Goal: Task Accomplishment & Management: Use online tool/utility

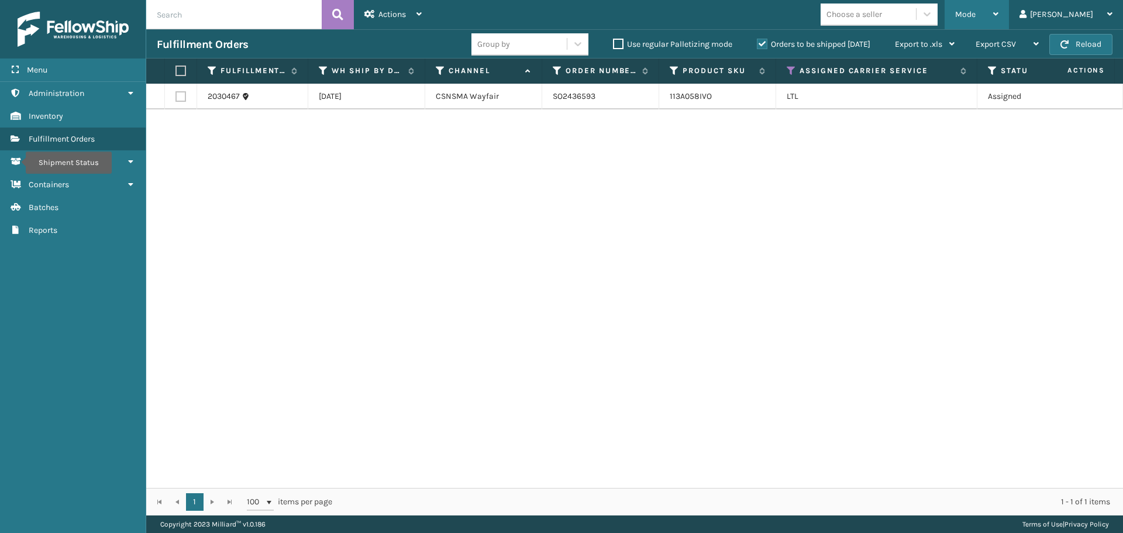
click at [975, 16] on span "Mode" at bounding box center [965, 14] width 20 height 10
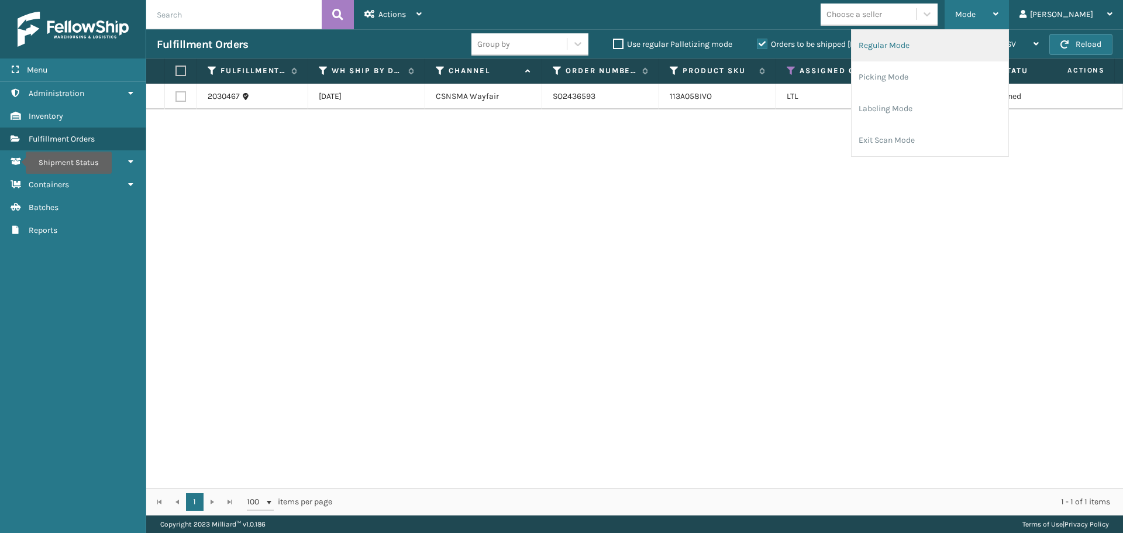
click at [992, 39] on li "Regular Mode" at bounding box center [929, 46] width 157 height 32
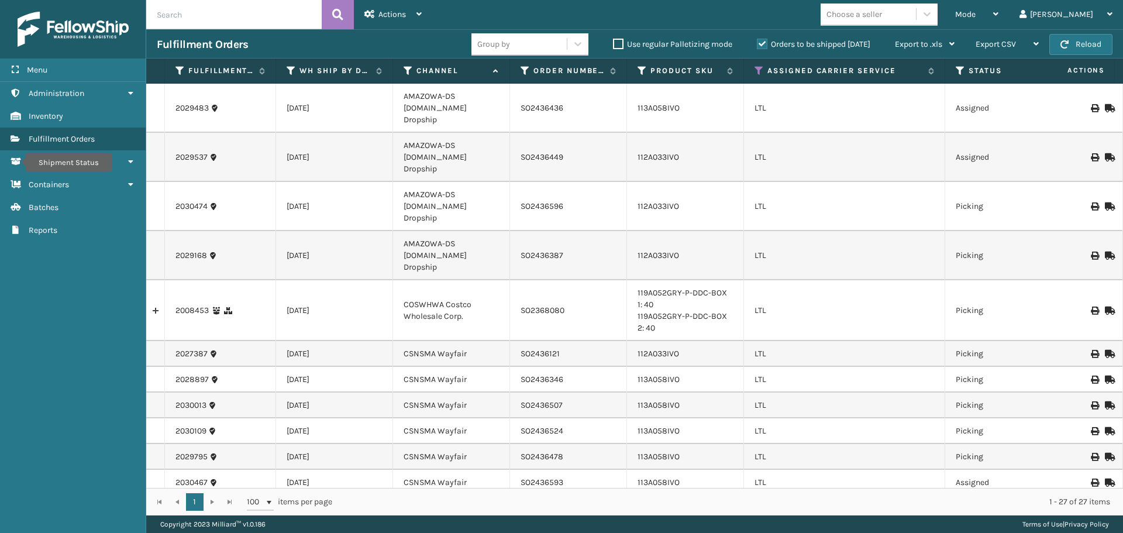
click at [758, 15] on div "Mode Regular Mode Picking Mode Labeling Mode Exit Scan Mode Choose a seller [PE…" at bounding box center [777, 14] width 691 height 29
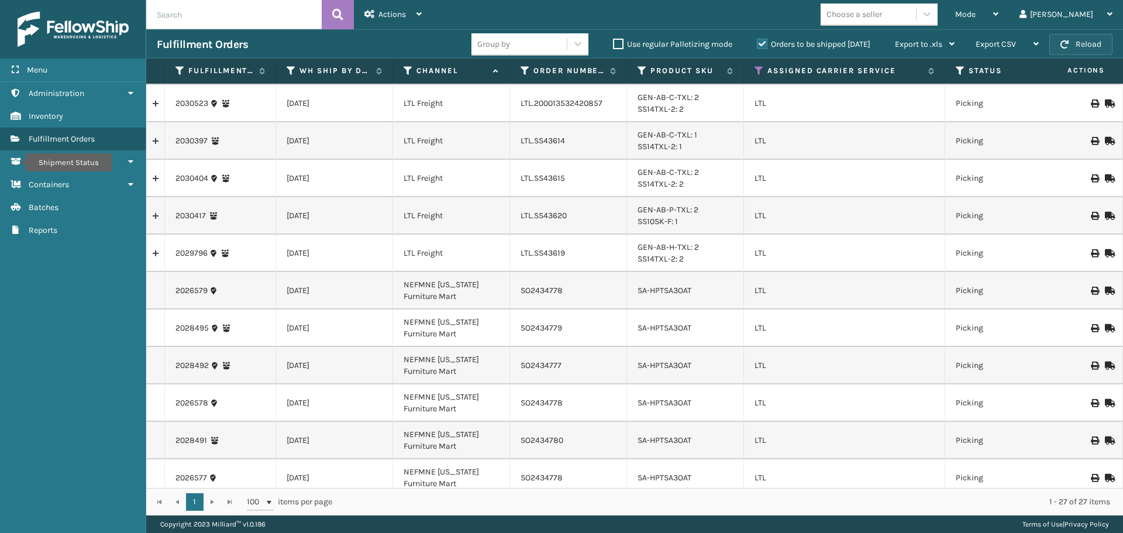
click at [1081, 49] on button "Reload" at bounding box center [1080, 44] width 63 height 21
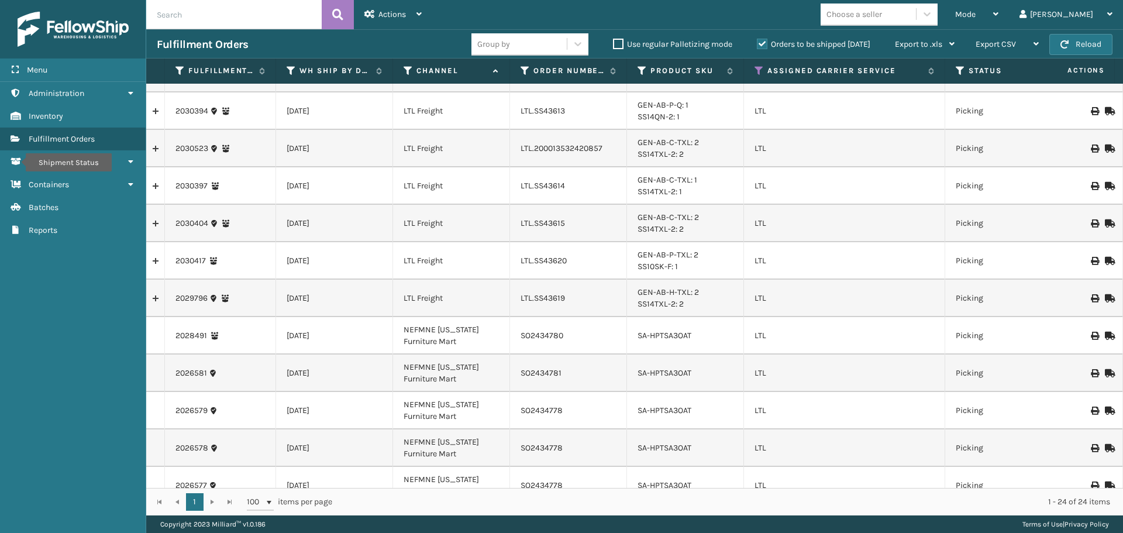
scroll to position [421, 0]
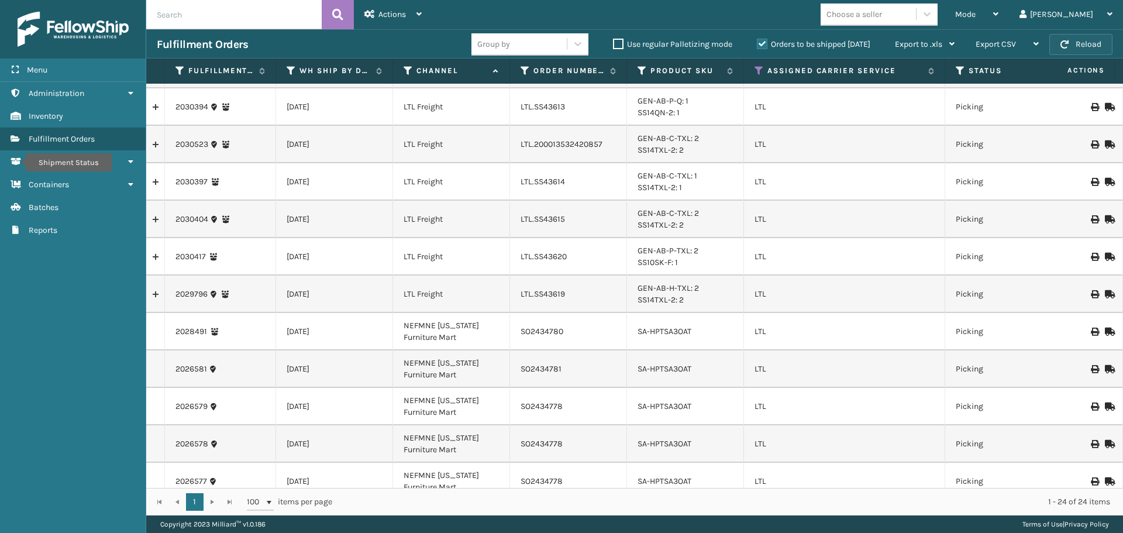
click at [1076, 45] on button "Reload" at bounding box center [1080, 44] width 63 height 21
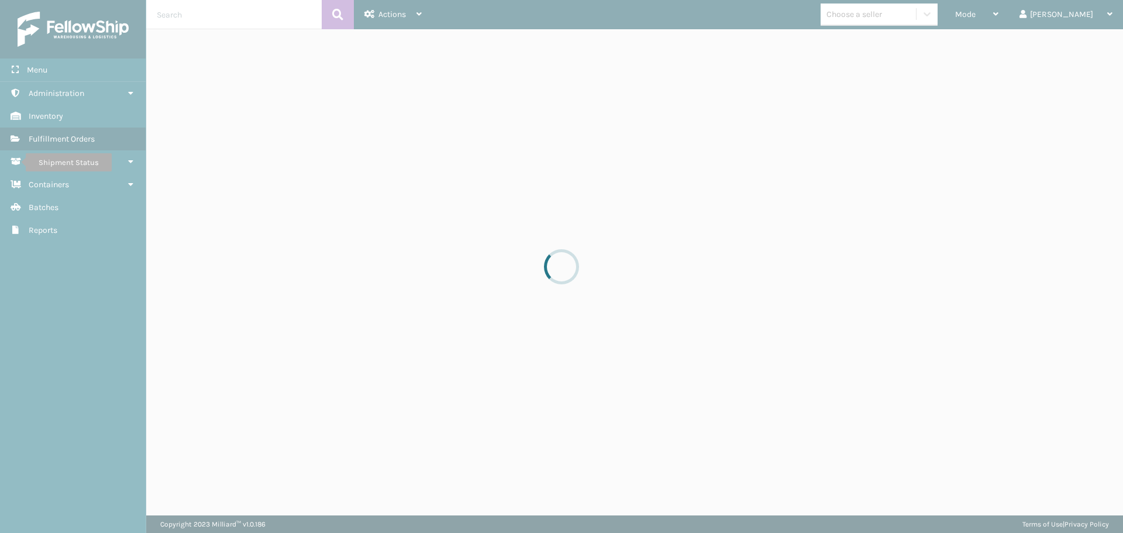
click at [1076, 45] on div at bounding box center [561, 266] width 1123 height 533
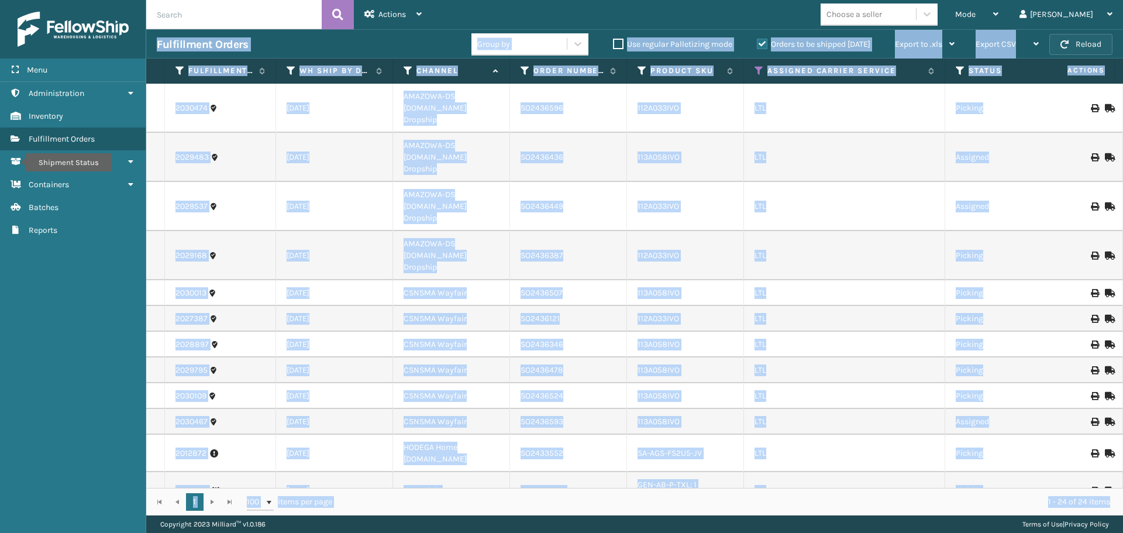
click at [1076, 45] on button "Reload" at bounding box center [1080, 44] width 63 height 21
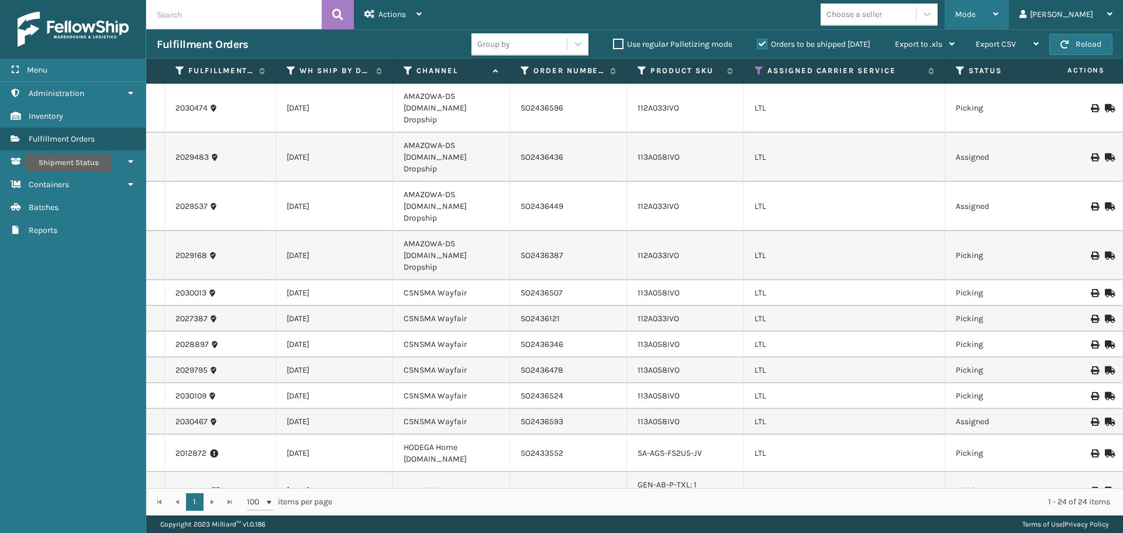
click at [998, 18] on div "Mode" at bounding box center [976, 14] width 43 height 29
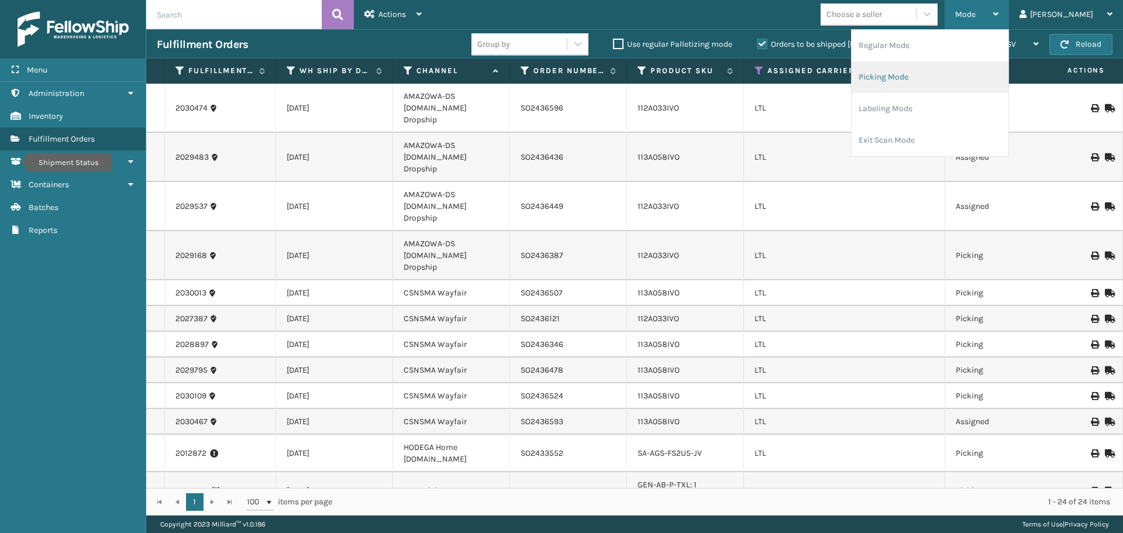
click at [966, 80] on li "Picking Mode" at bounding box center [929, 77] width 157 height 32
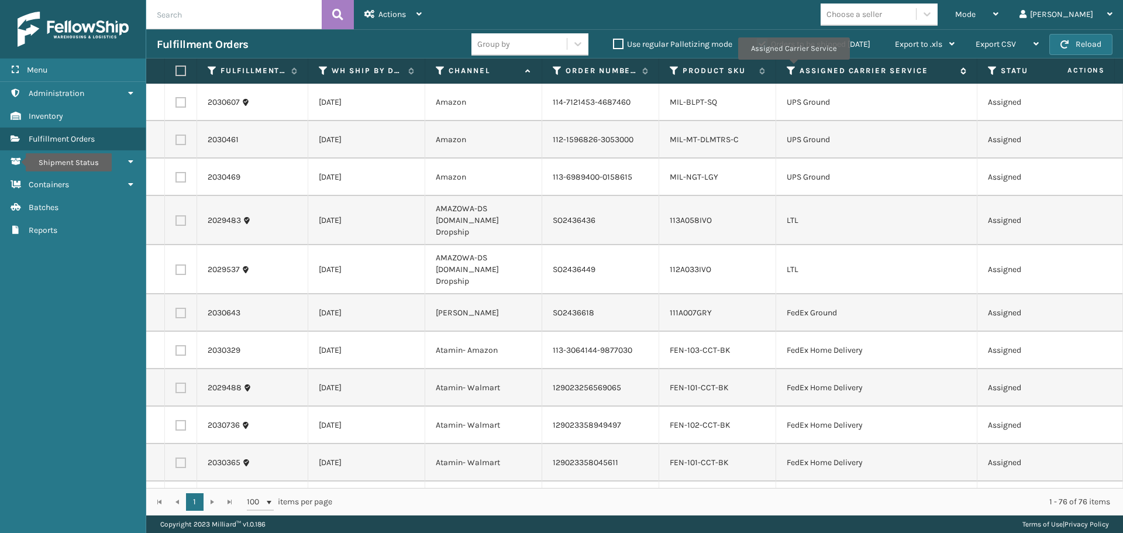
click at [793, 68] on icon at bounding box center [790, 70] width 9 height 11
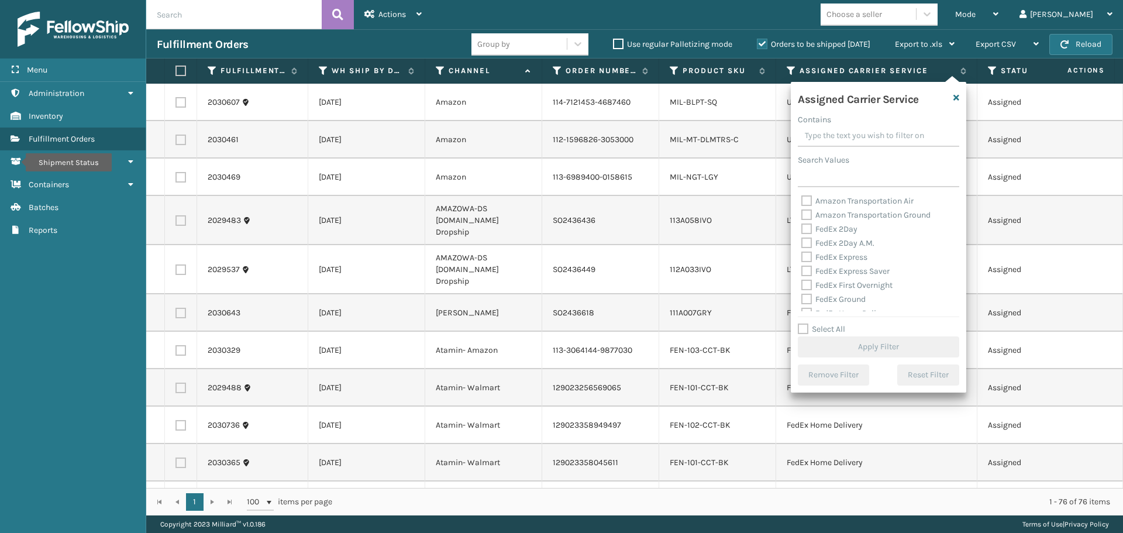
click at [806, 229] on label "FedEx 2Day" at bounding box center [829, 229] width 56 height 10
click at [802, 229] on input "FedEx 2Day" at bounding box center [801, 226] width 1 height 8
checkbox input "true"
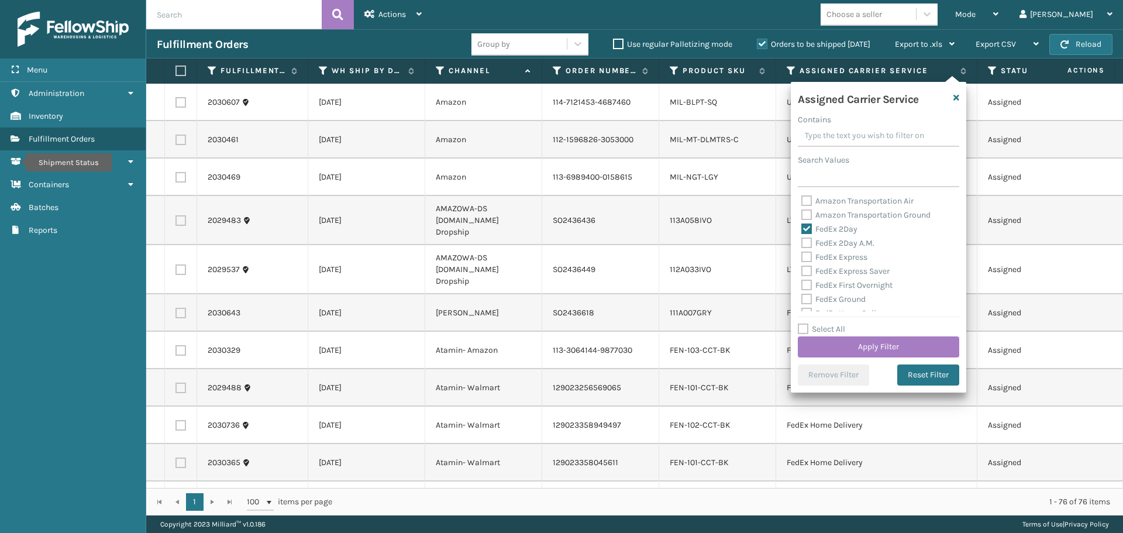
drag, startPoint x: 810, startPoint y: 241, endPoint x: 808, endPoint y: 253, distance: 11.9
click at [810, 241] on label "FedEx 2Day A.M." at bounding box center [837, 243] width 73 height 10
click at [802, 241] on input "FedEx 2Day A.M." at bounding box center [801, 240] width 1 height 8
checkbox input "true"
click at [806, 255] on label "FedEx Express" at bounding box center [834, 257] width 66 height 10
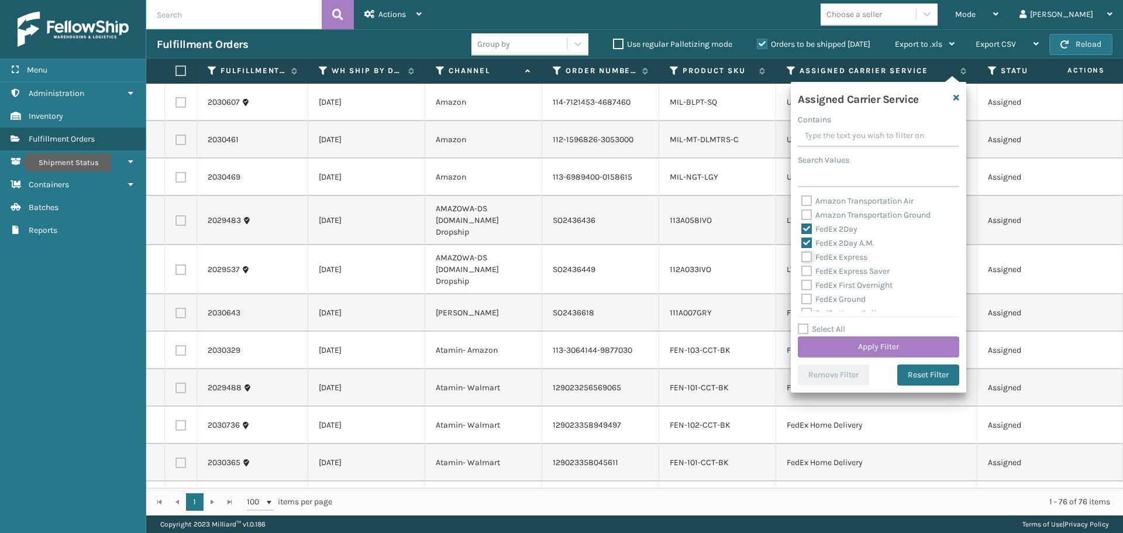
click at [802, 255] on input "FedEx Express" at bounding box center [801, 254] width 1 height 8
checkbox input "true"
click at [812, 271] on label "FedEx Express Saver" at bounding box center [845, 271] width 88 height 10
click at [802, 271] on input "FedEx Express Saver" at bounding box center [801, 268] width 1 height 8
checkbox input "true"
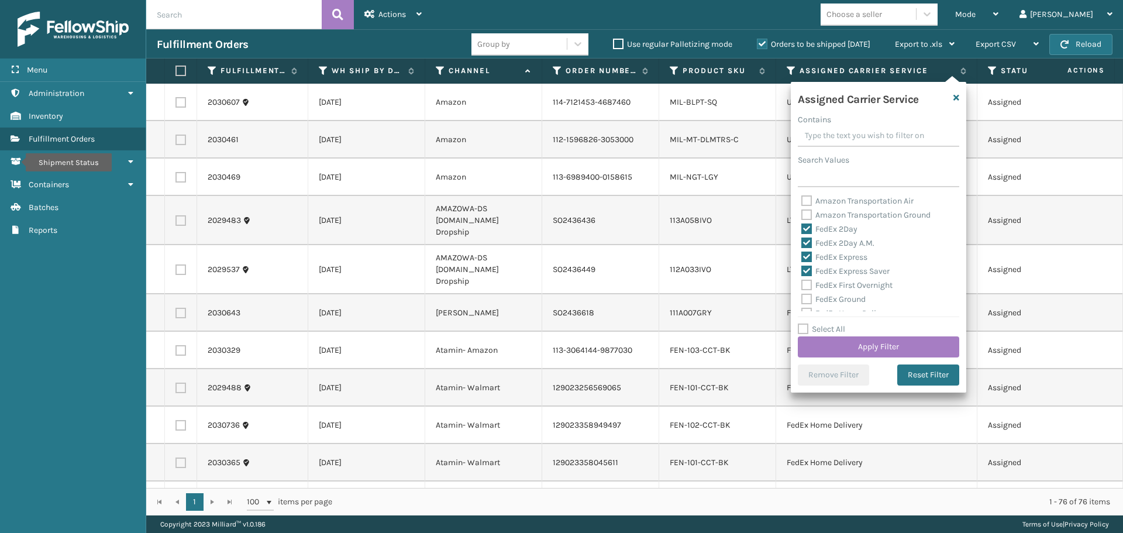
click at [807, 285] on label "FedEx First Overnight" at bounding box center [846, 285] width 91 height 10
click at [802, 285] on input "FedEx First Overnight" at bounding box center [801, 282] width 1 height 8
checkbox input "true"
click at [807, 296] on label "FedEx Ground" at bounding box center [833, 299] width 64 height 10
click at [802, 296] on input "FedEx Ground" at bounding box center [801, 296] width 1 height 8
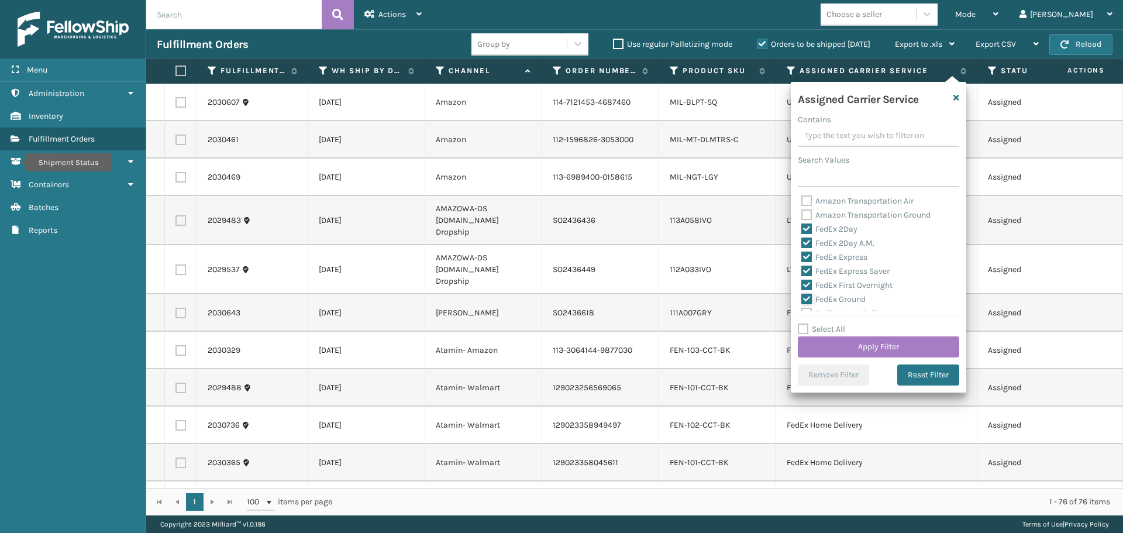
checkbox input "true"
click at [805, 255] on label "FedEx Home Delivery" at bounding box center [846, 255] width 90 height 10
click at [802, 255] on input "FedEx Home Delivery" at bounding box center [801, 252] width 1 height 8
checkbox input "true"
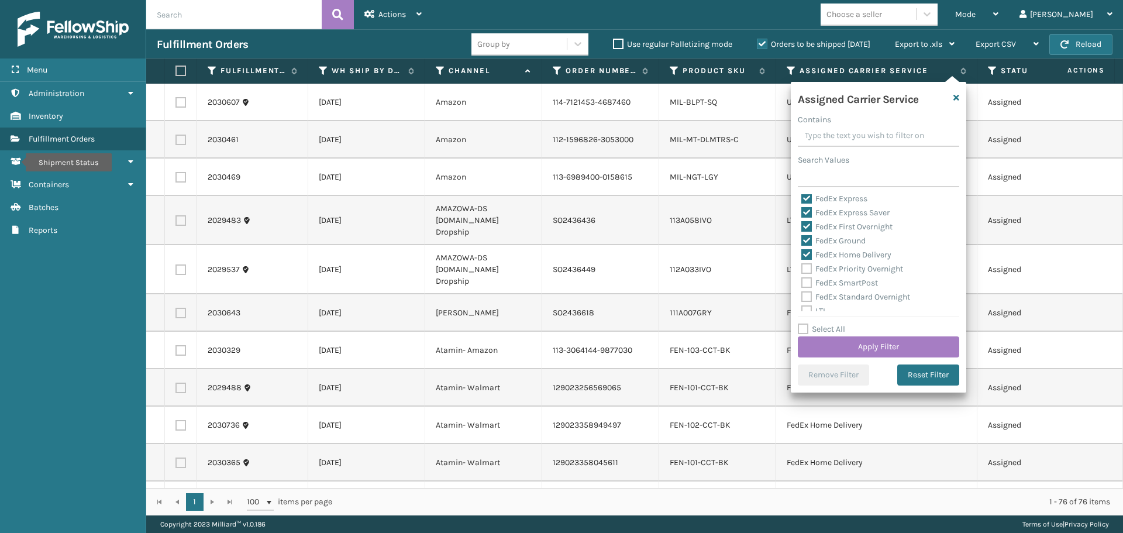
click at [805, 268] on label "FedEx Priority Overnight" at bounding box center [852, 269] width 102 height 10
click at [802, 268] on input "FedEx Priority Overnight" at bounding box center [801, 266] width 1 height 8
checkbox input "true"
click at [805, 285] on label "FedEx SmartPost" at bounding box center [839, 283] width 77 height 10
click at [802, 284] on input "FedEx SmartPost" at bounding box center [801, 280] width 1 height 8
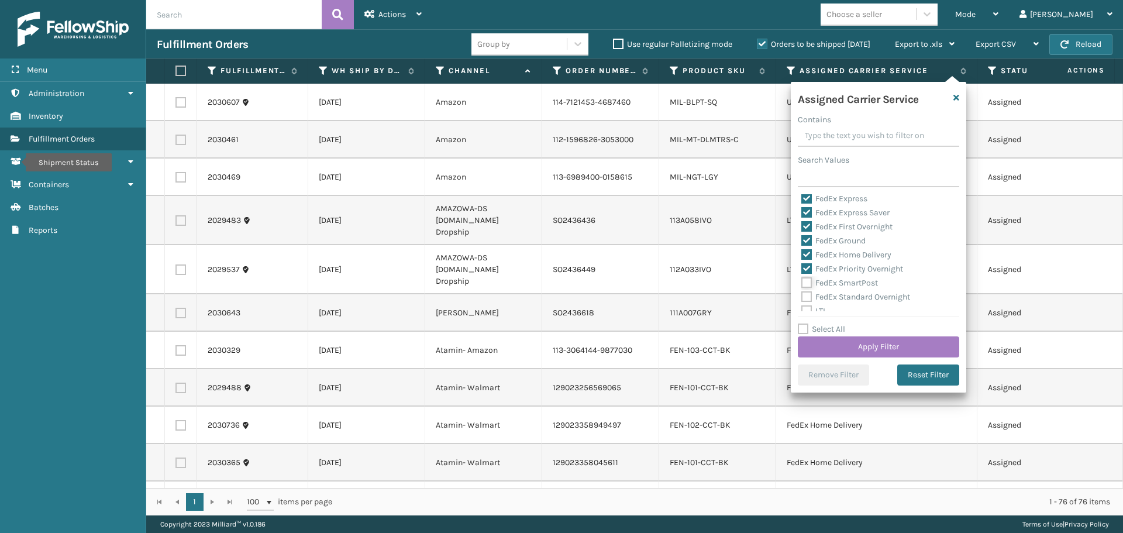
checkbox input "true"
click at [805, 295] on label "FedEx Standard Overnight" at bounding box center [855, 297] width 109 height 10
click at [802, 295] on input "FedEx Standard Overnight" at bounding box center [801, 294] width 1 height 8
checkbox input "true"
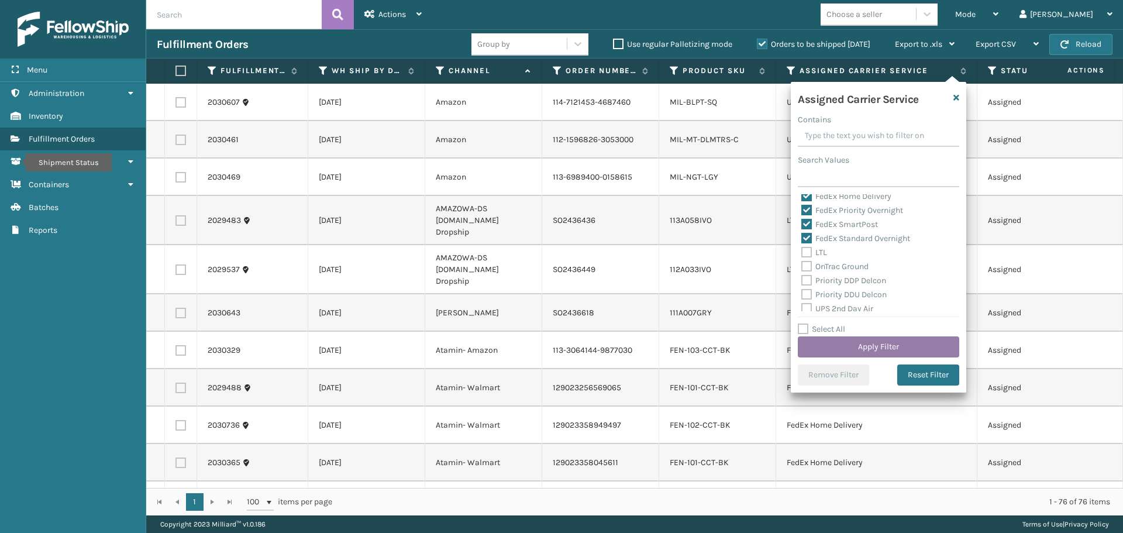
click at [862, 350] on button "Apply Filter" at bounding box center [878, 346] width 161 height 21
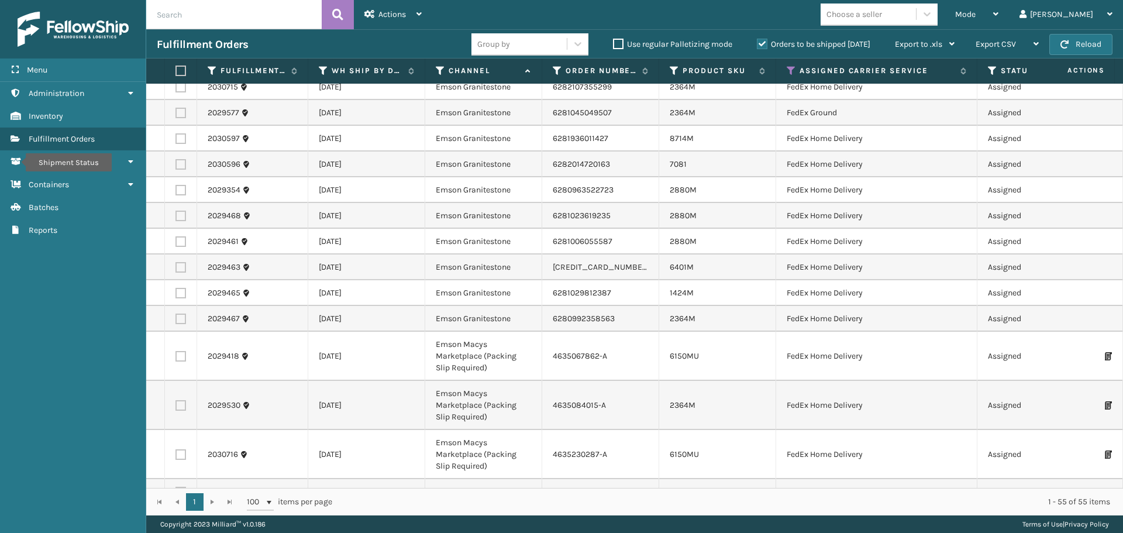
scroll to position [409, 0]
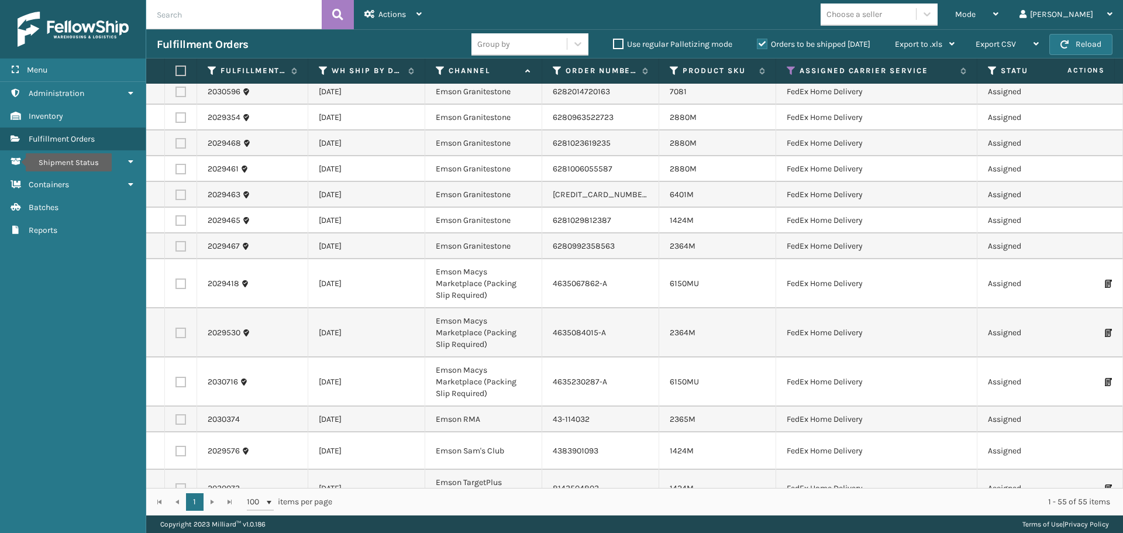
click at [181, 71] on label at bounding box center [178, 70] width 7 height 11
click at [176, 71] on input "checkbox" at bounding box center [175, 71] width 1 height 8
checkbox input "true"
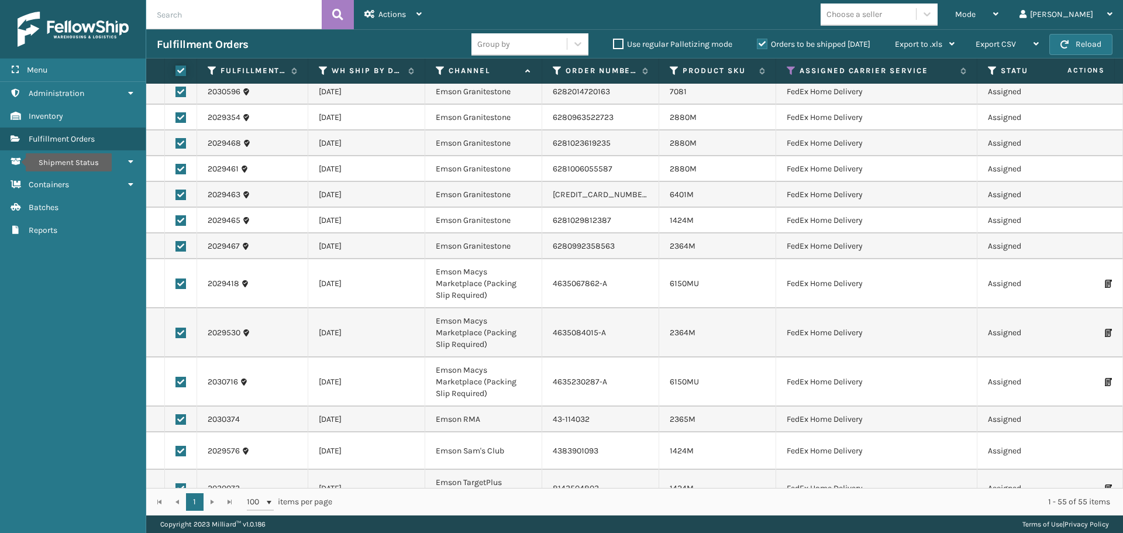
checkbox input "true"
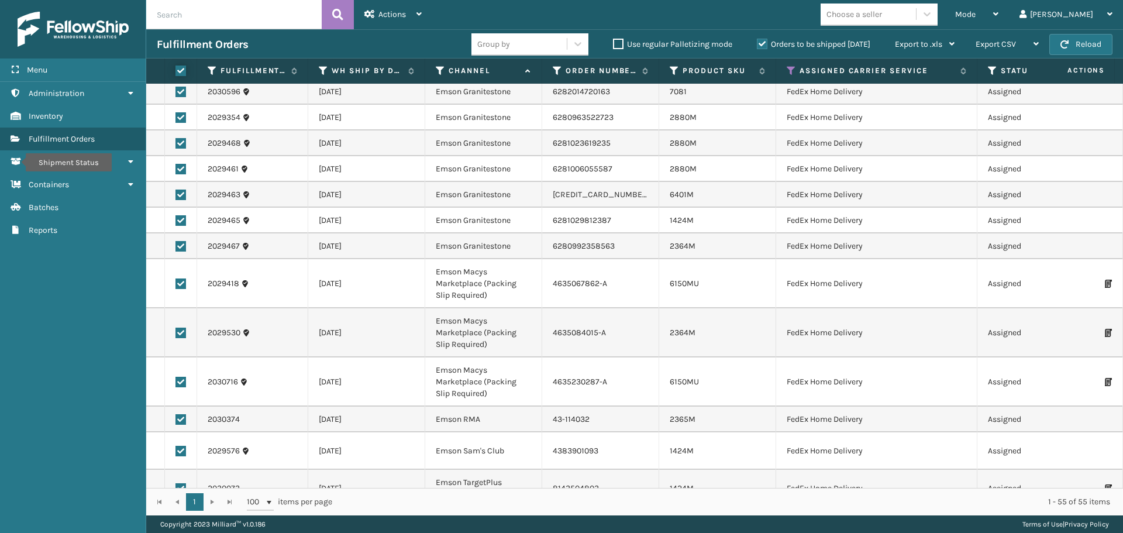
checkbox input "true"
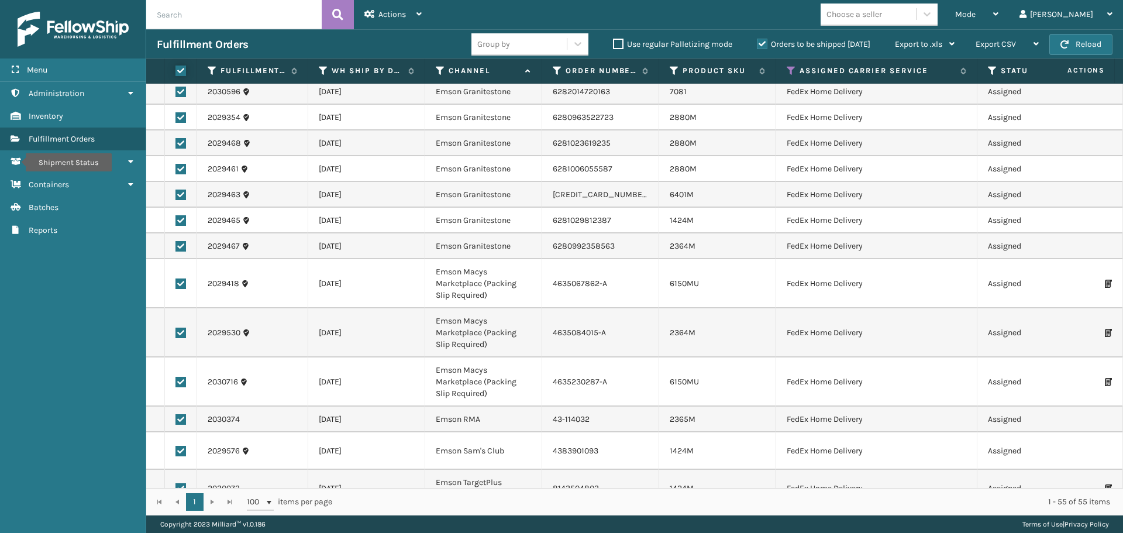
checkbox input "true"
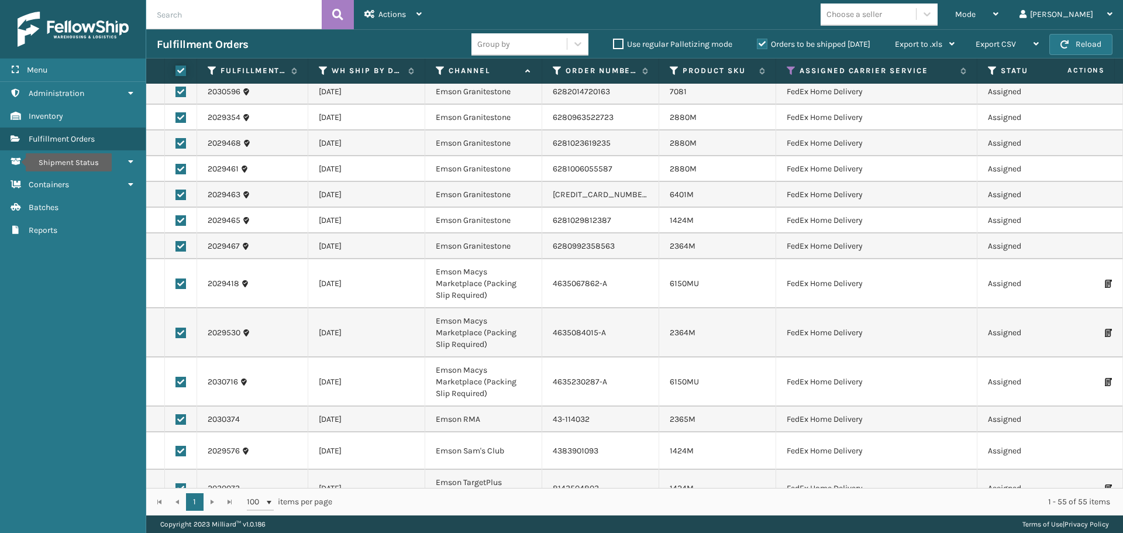
checkbox input "true"
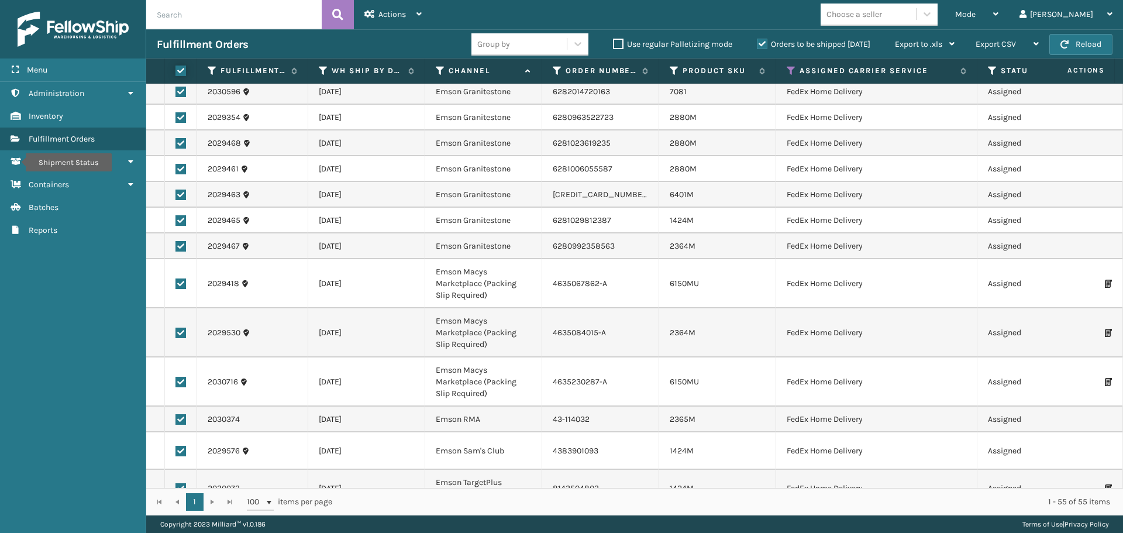
checkbox input "true"
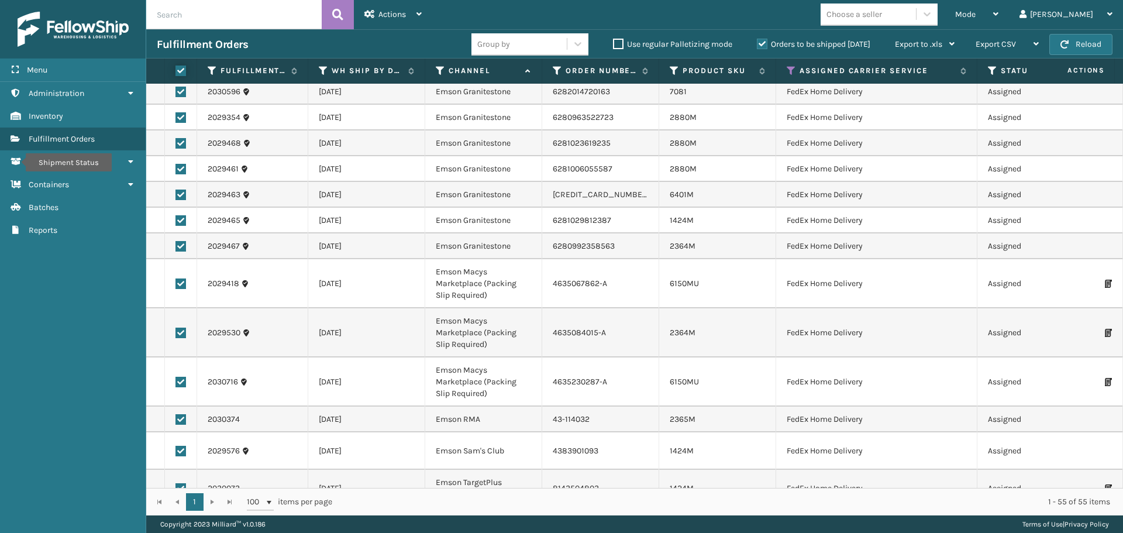
checkbox input "true"
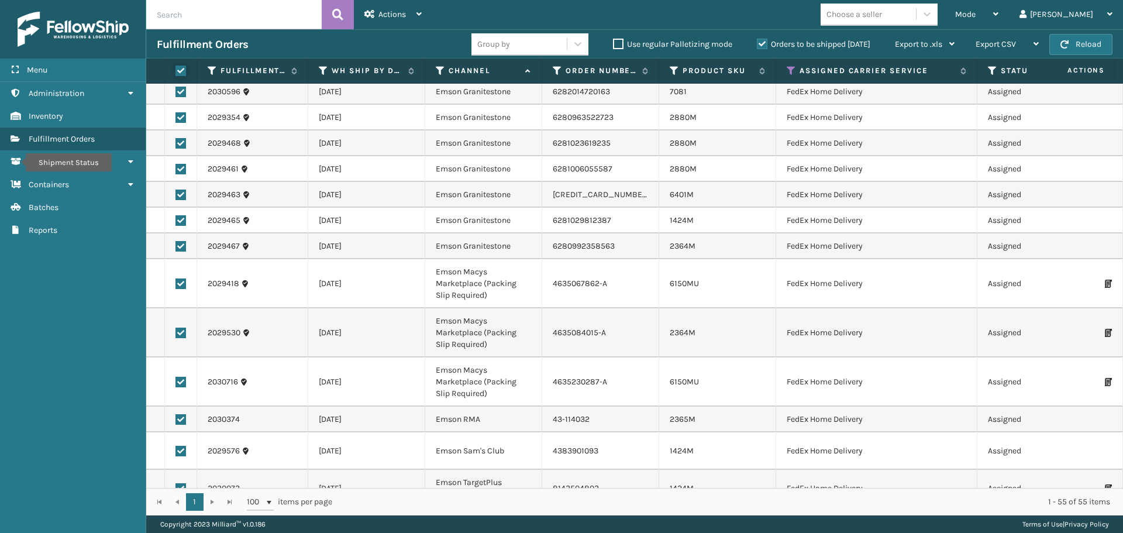
checkbox input "true"
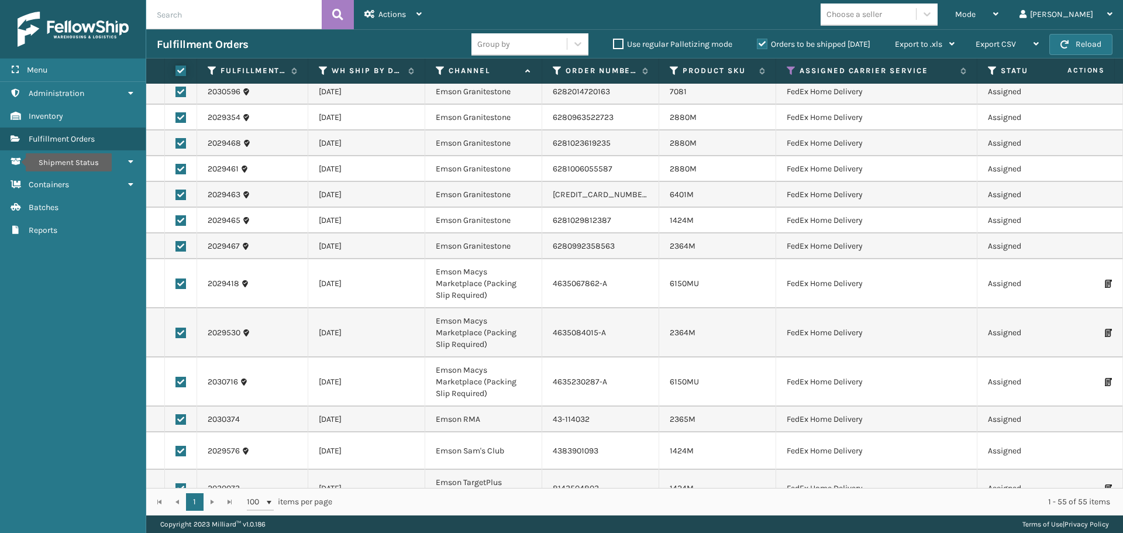
checkbox input "true"
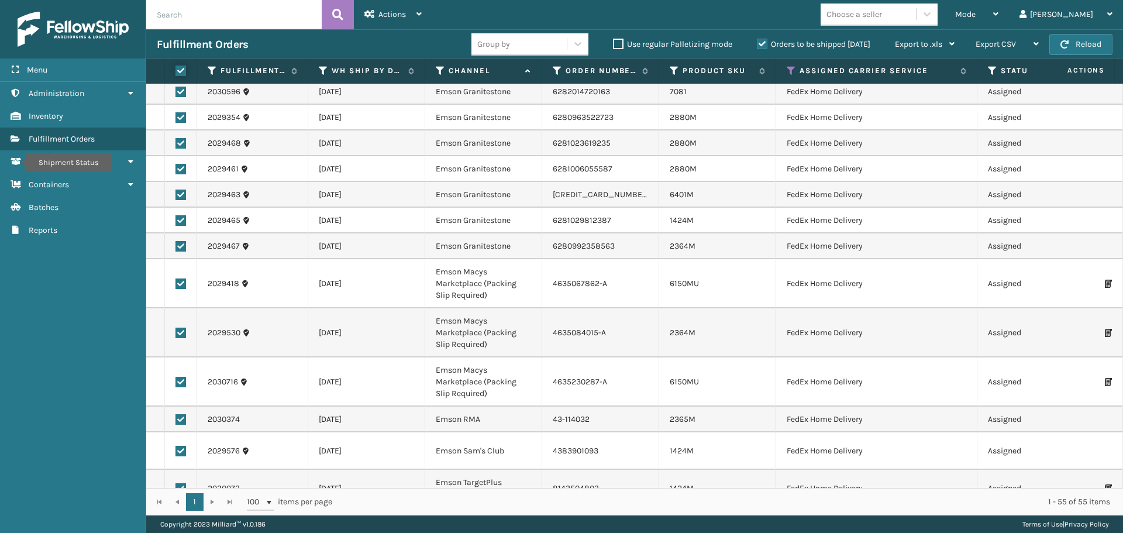
checkbox input "true"
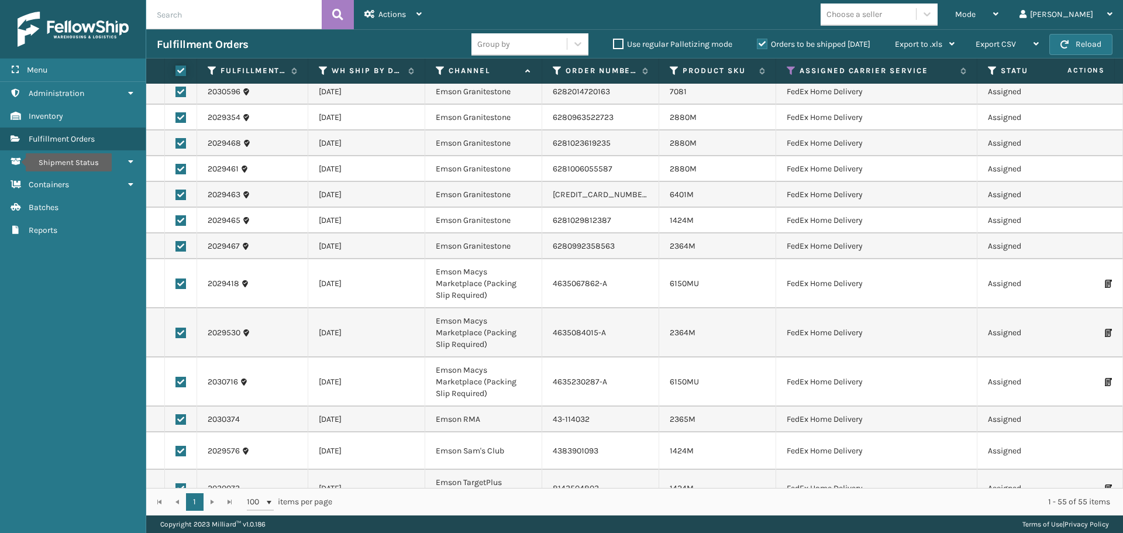
checkbox input "true"
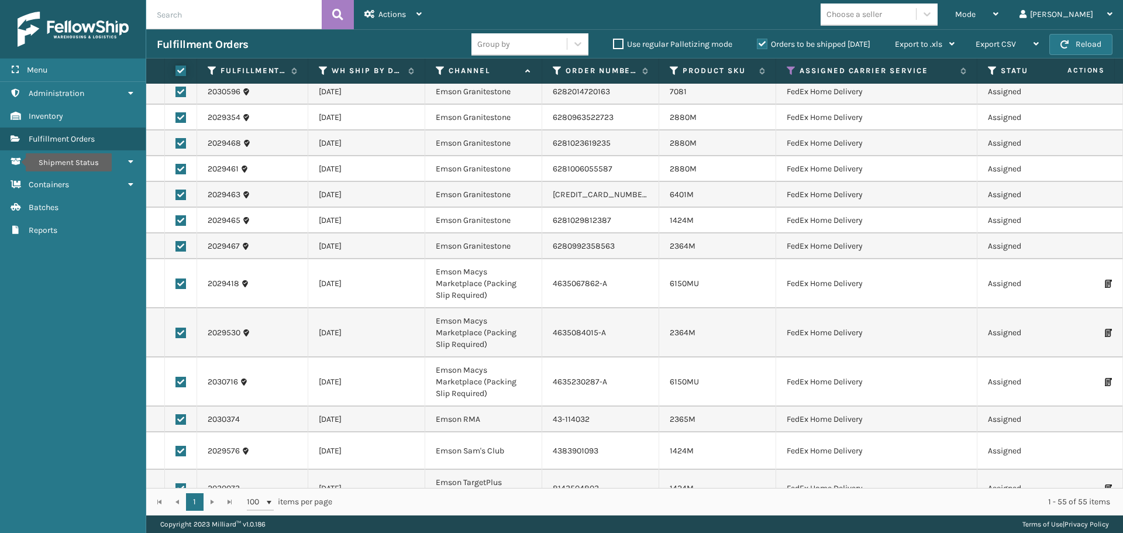
checkbox input "true"
click at [388, 12] on span "Actions" at bounding box center [391, 14] width 27 height 10
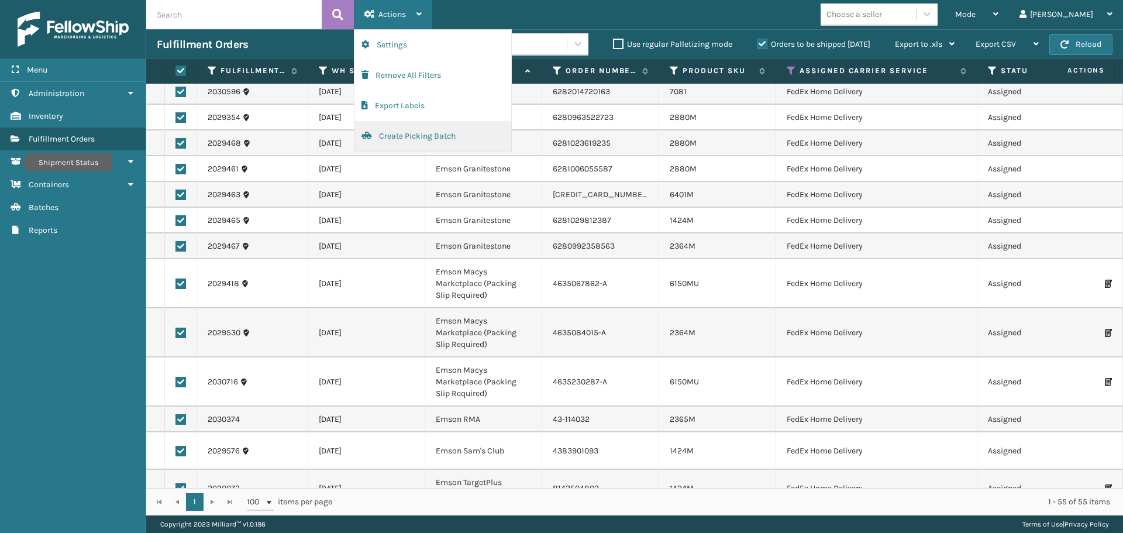
click at [404, 136] on button "Create Picking Batch" at bounding box center [432, 136] width 157 height 30
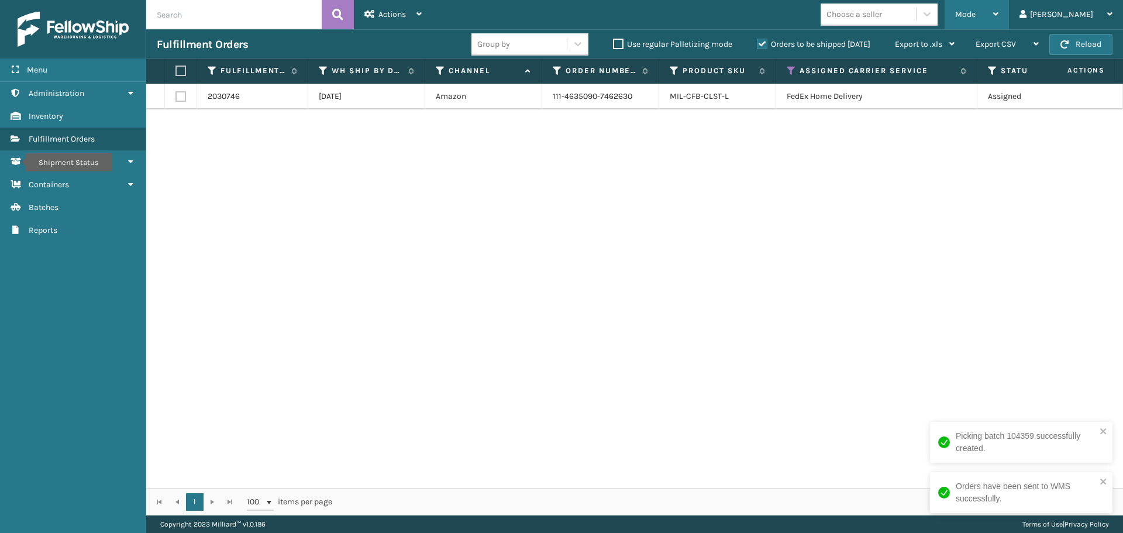
click at [975, 18] on span "Mode" at bounding box center [965, 14] width 20 height 10
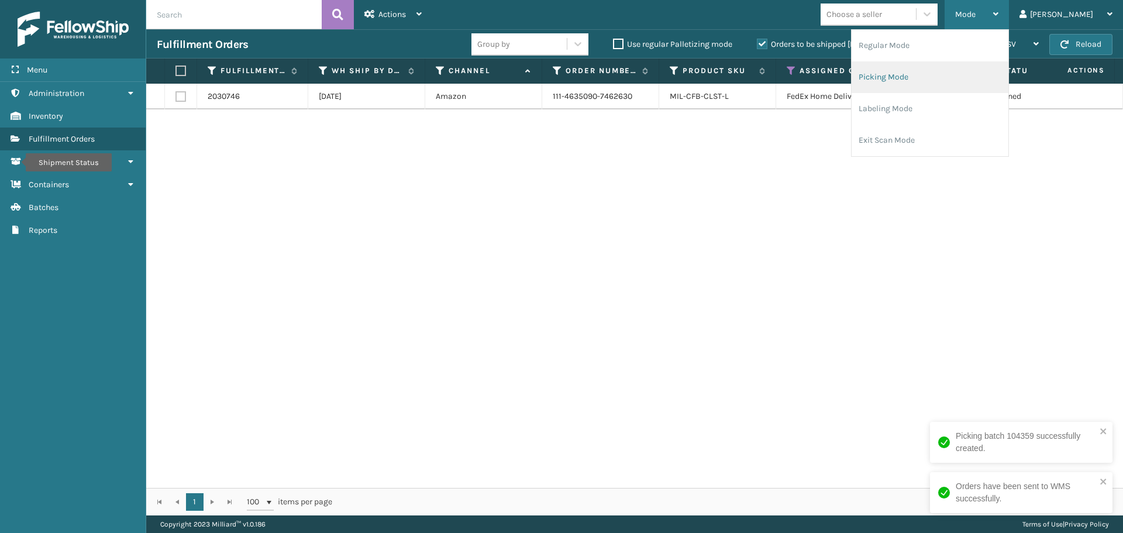
click at [969, 73] on li "Picking Mode" at bounding box center [929, 77] width 157 height 32
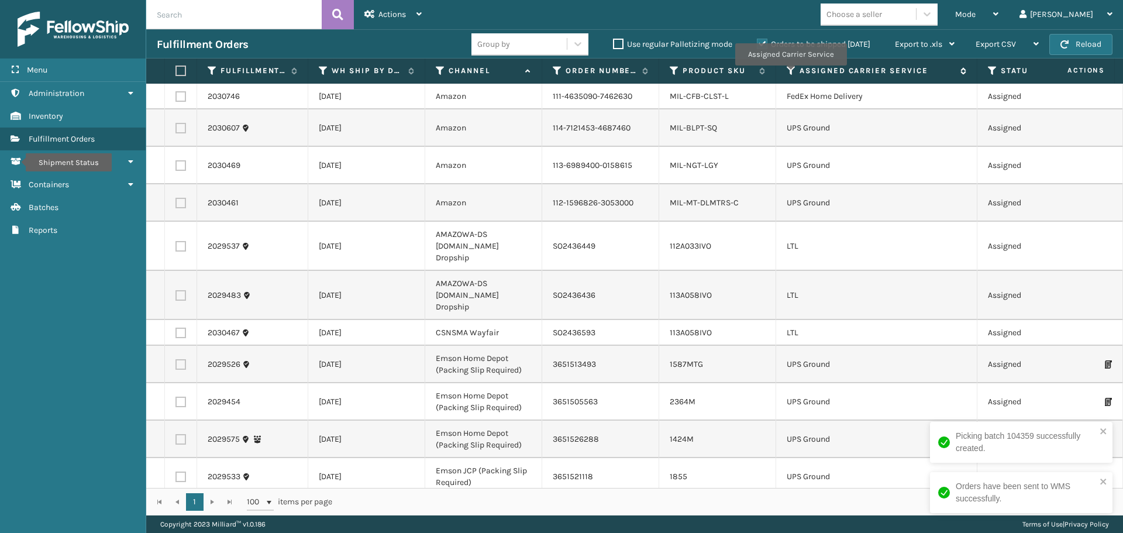
click at [789, 73] on icon at bounding box center [790, 70] width 9 height 11
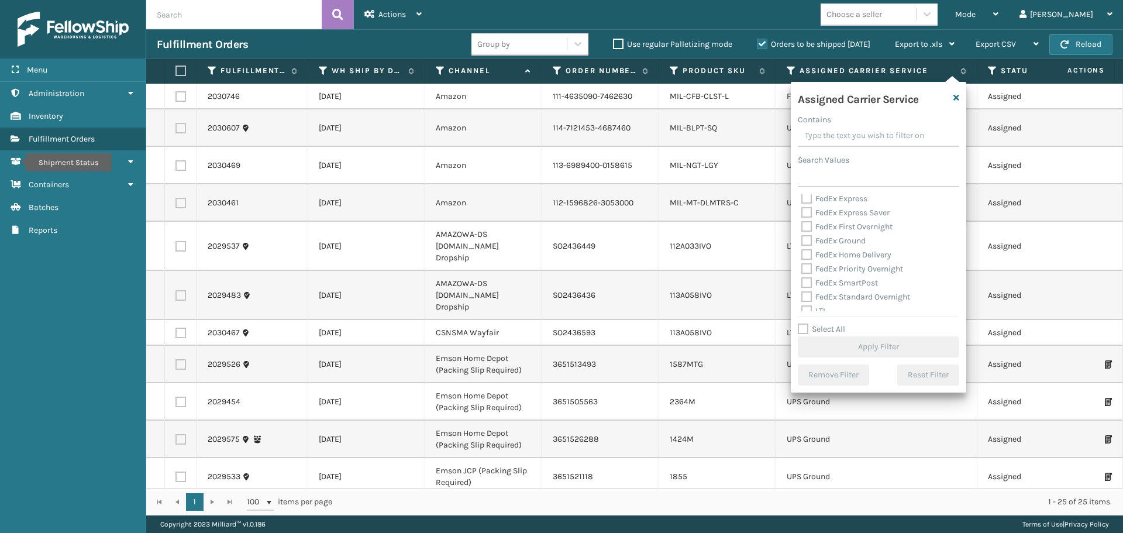
scroll to position [117, 0]
click at [806, 253] on label "LTL" at bounding box center [814, 252] width 26 height 10
click at [802, 253] on input "LTL" at bounding box center [801, 250] width 1 height 8
checkbox input "true"
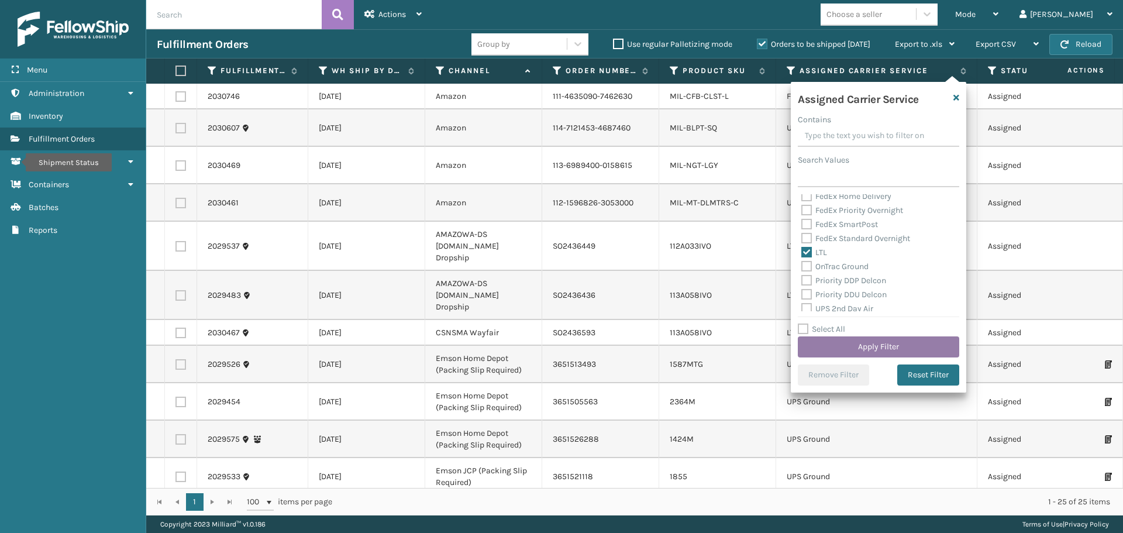
click at [840, 341] on button "Apply Filter" at bounding box center [878, 346] width 161 height 21
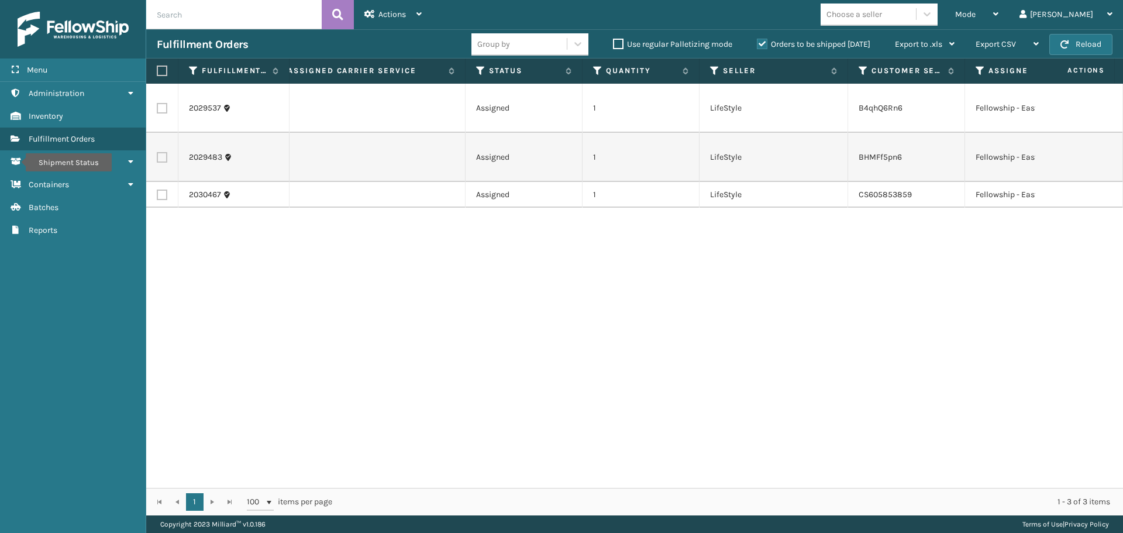
scroll to position [0, 0]
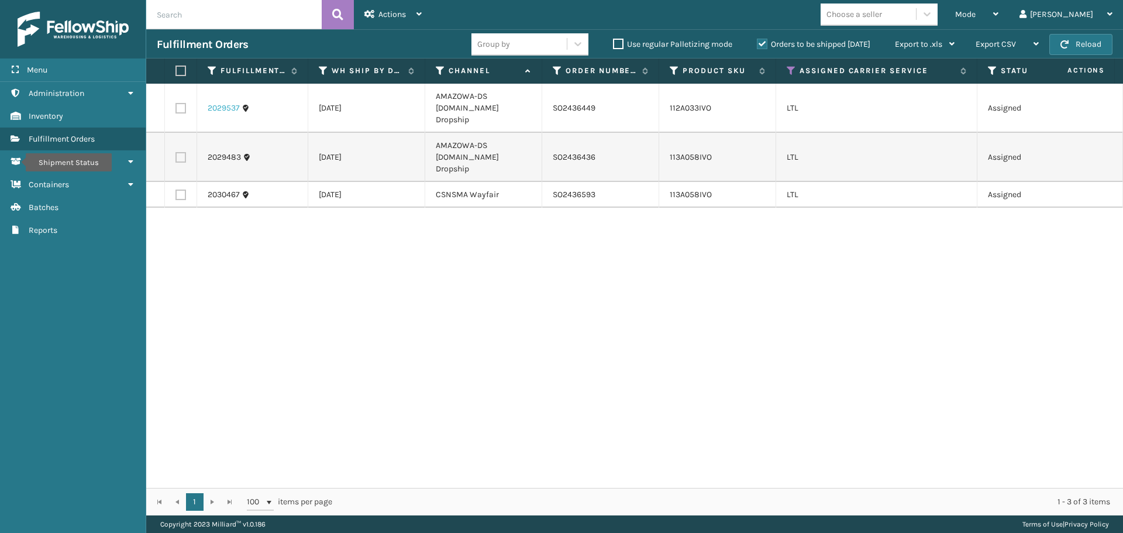
click at [225, 103] on link "2029537" at bounding box center [224, 108] width 32 height 12
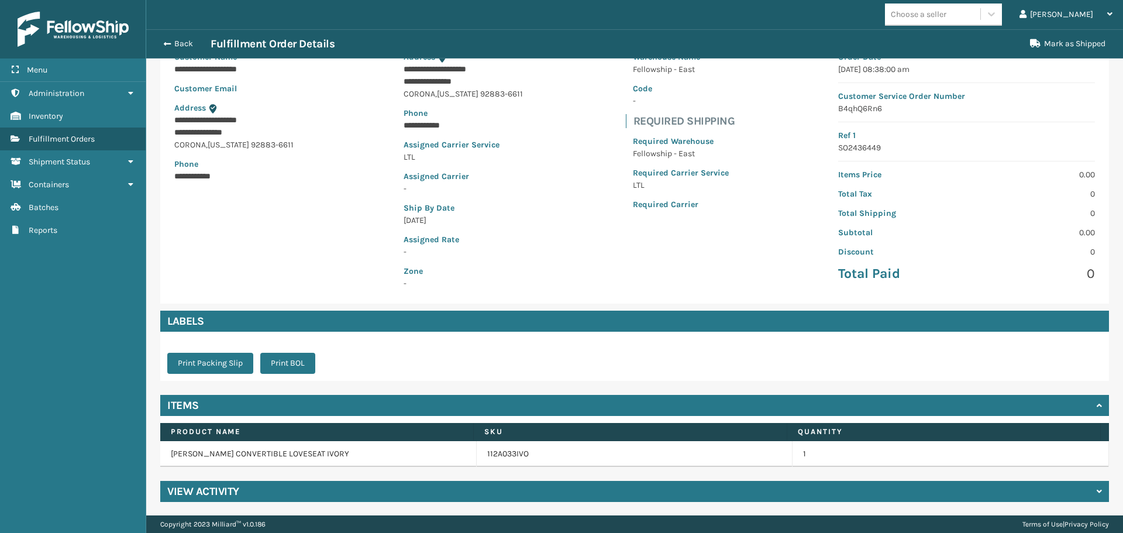
scroll to position [112, 0]
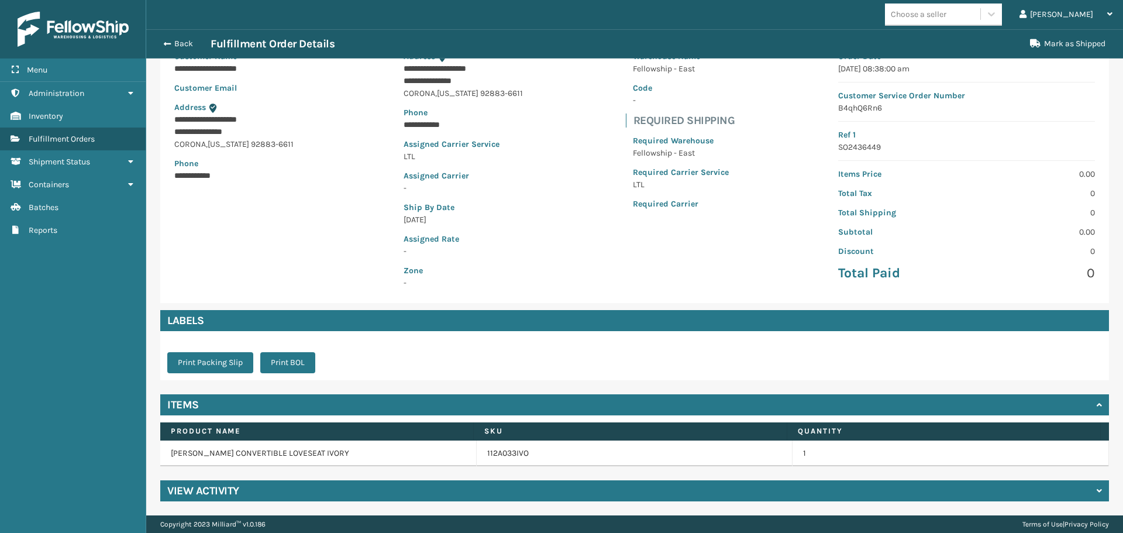
click at [216, 487] on h4 "View Activity" at bounding box center [203, 491] width 72 height 14
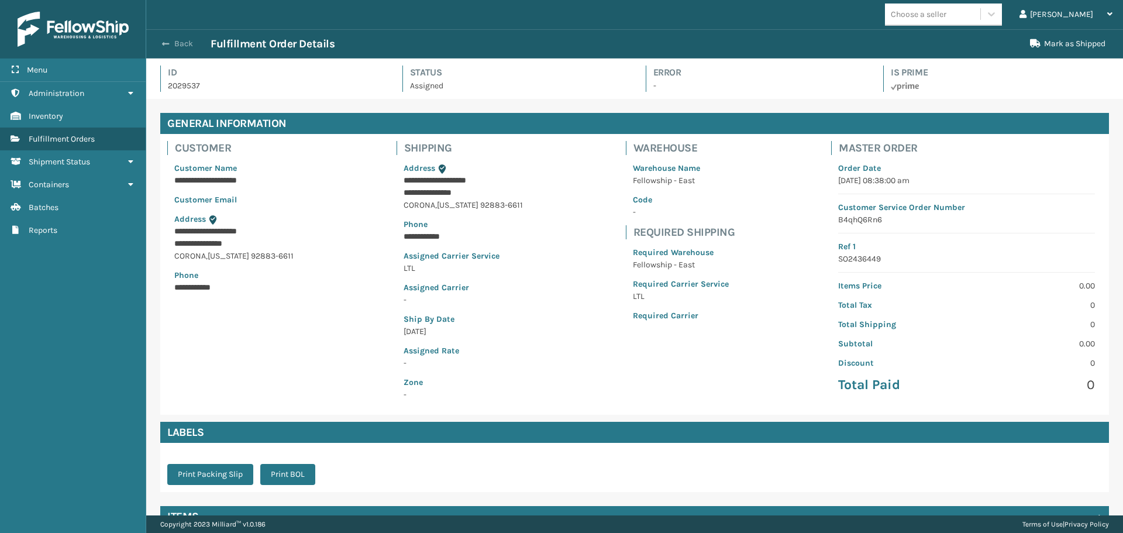
click at [190, 48] on button "Back" at bounding box center [184, 44] width 54 height 11
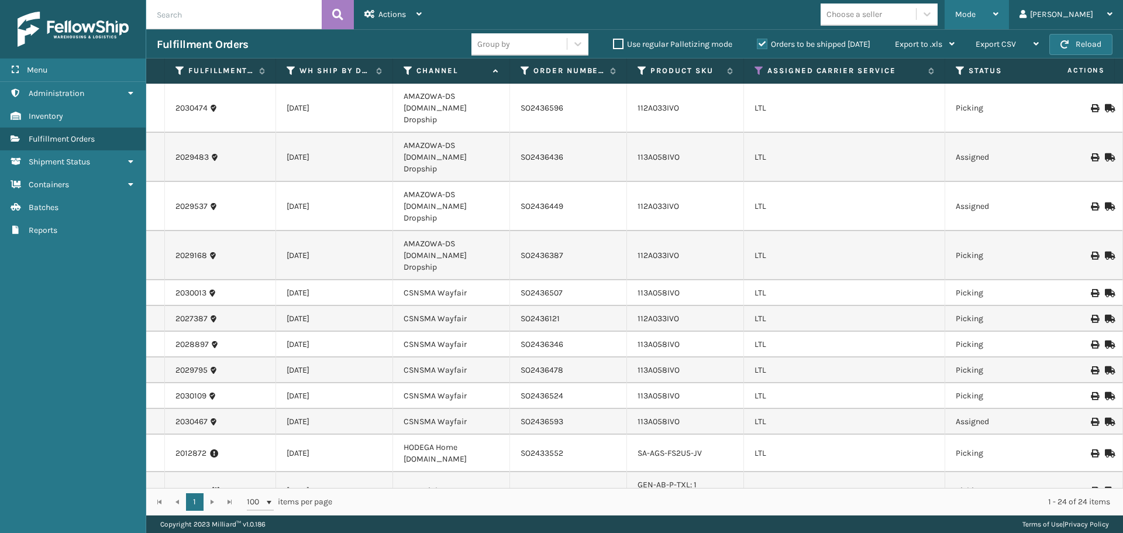
drag, startPoint x: 1032, startPoint y: 17, endPoint x: 1026, endPoint y: 28, distance: 12.6
click at [998, 17] on div "Mode" at bounding box center [976, 14] width 43 height 29
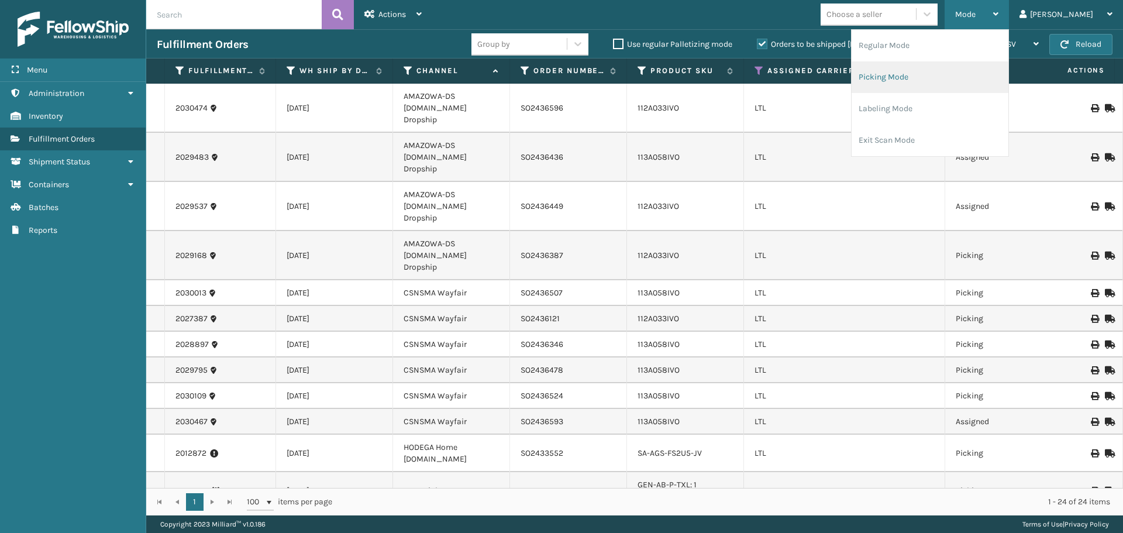
click at [966, 74] on li "Picking Mode" at bounding box center [929, 77] width 157 height 32
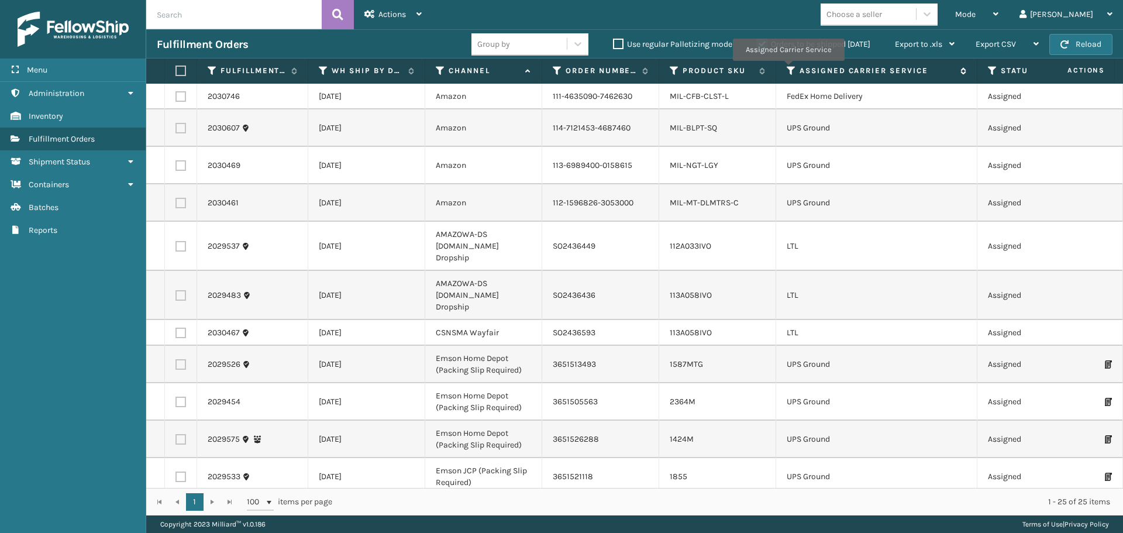
click at [788, 69] on icon at bounding box center [790, 70] width 9 height 11
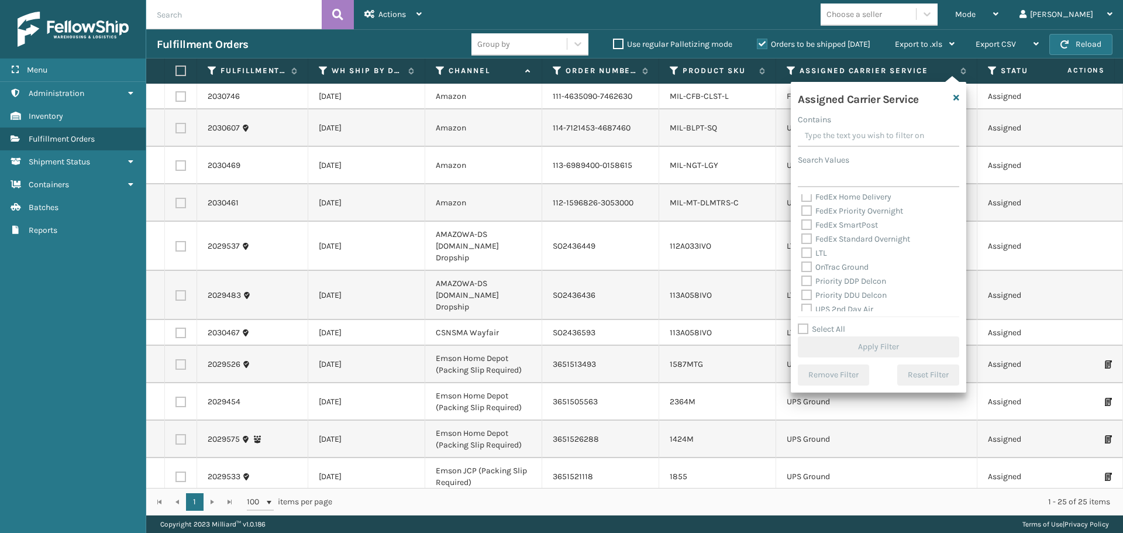
scroll to position [117, 0]
click at [805, 247] on label "LTL" at bounding box center [814, 252] width 26 height 10
click at [802, 247] on input "LTL" at bounding box center [801, 250] width 1 height 8
checkbox input "true"
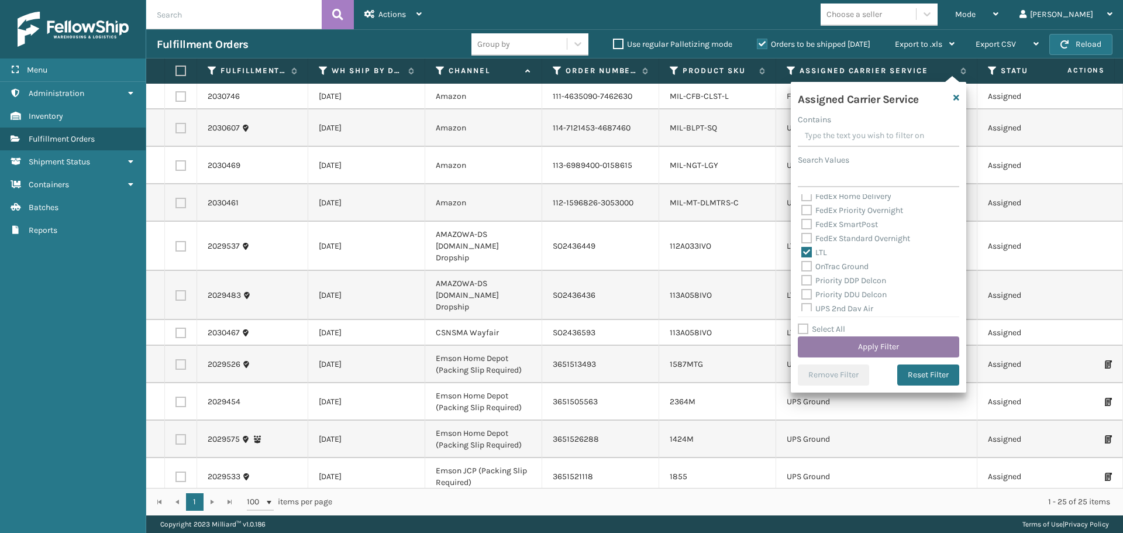
click at [834, 352] on button "Apply Filter" at bounding box center [878, 346] width 161 height 21
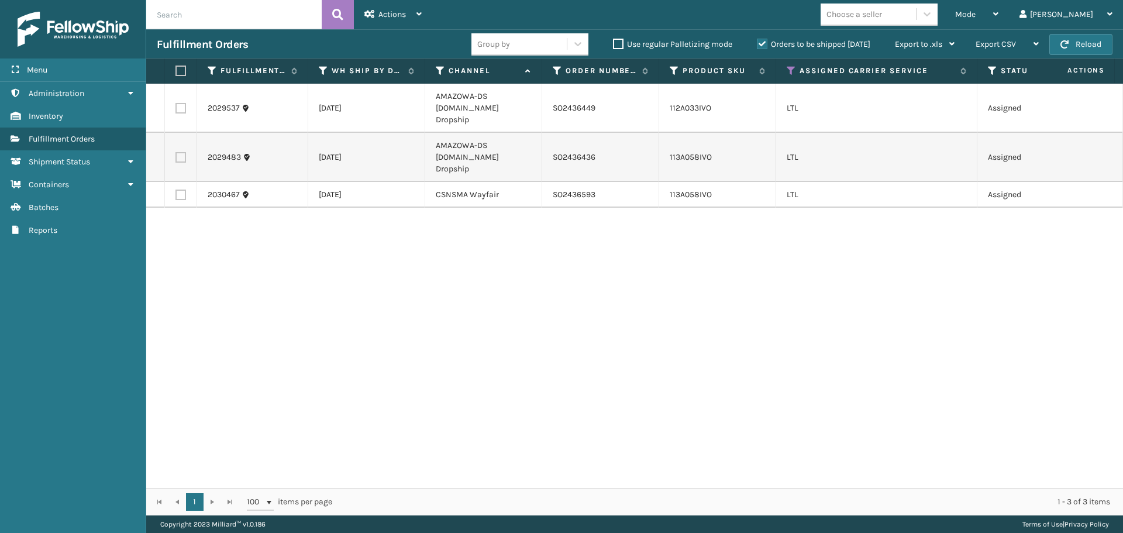
click at [182, 103] on label at bounding box center [180, 108] width 11 height 11
click at [176, 103] on input "checkbox" at bounding box center [175, 107] width 1 height 8
checkbox input "true"
click at [181, 152] on label at bounding box center [180, 157] width 11 height 11
click at [176, 152] on input "checkbox" at bounding box center [175, 156] width 1 height 8
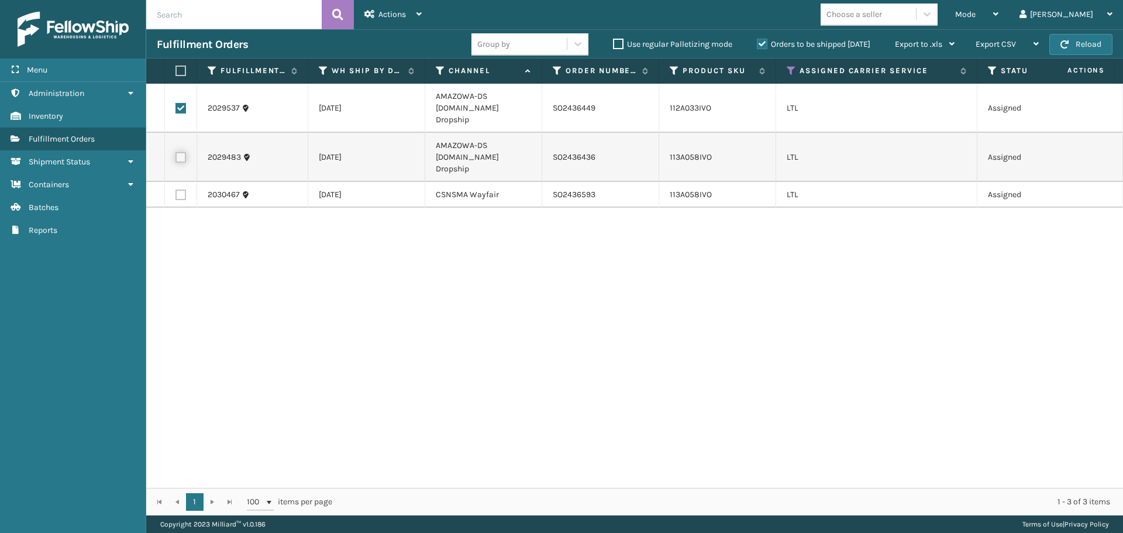
checkbox input "true"
click at [394, 15] on span "Actions" at bounding box center [391, 14] width 27 height 10
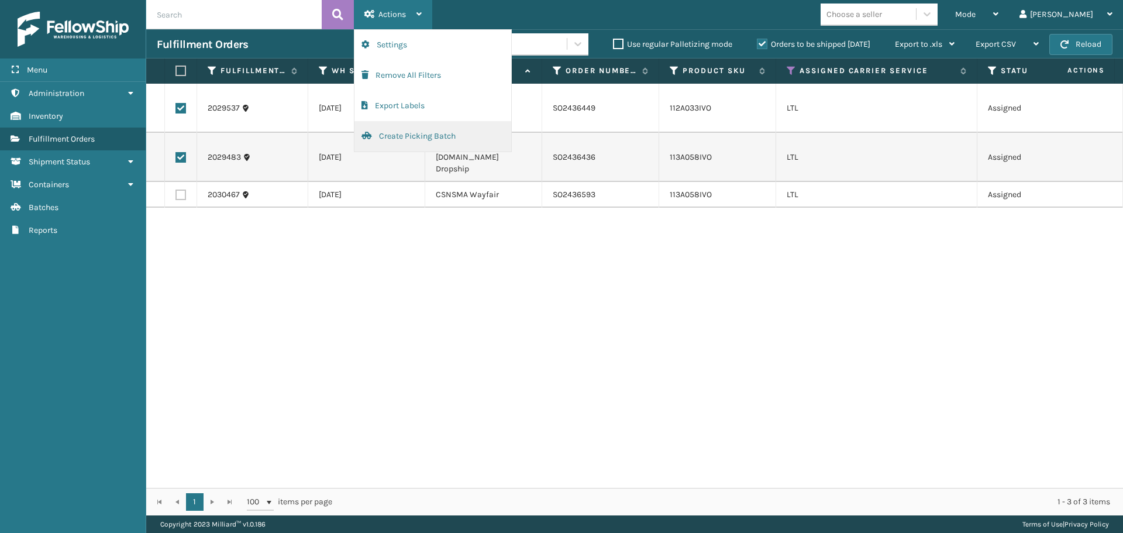
click at [427, 136] on button "Create Picking Batch" at bounding box center [432, 136] width 157 height 30
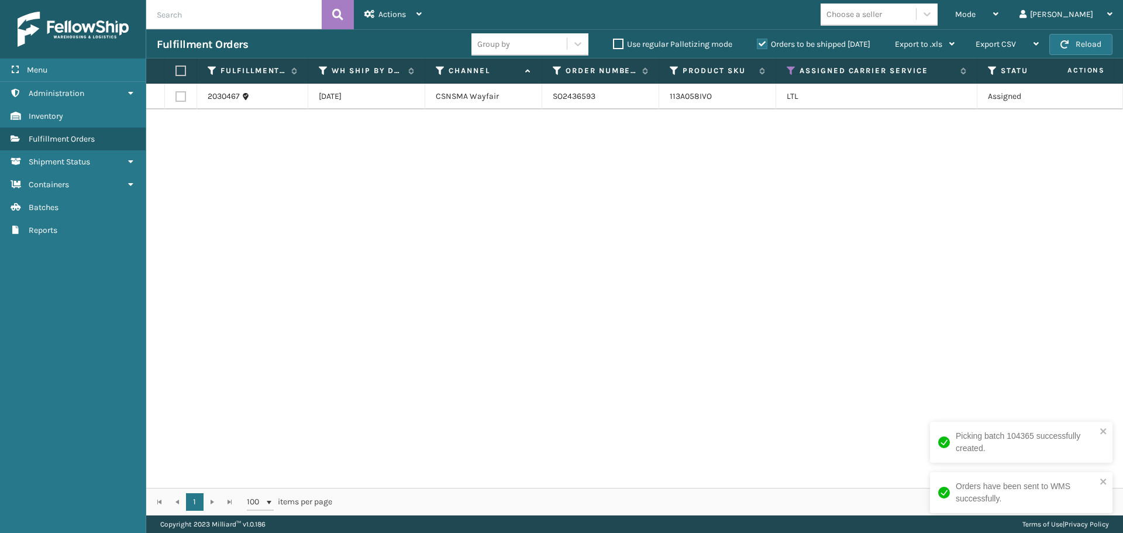
click at [183, 95] on label at bounding box center [180, 96] width 11 height 11
click at [176, 95] on input "checkbox" at bounding box center [175, 95] width 1 height 8
checkbox input "true"
click at [402, 16] on span "Actions" at bounding box center [391, 14] width 27 height 10
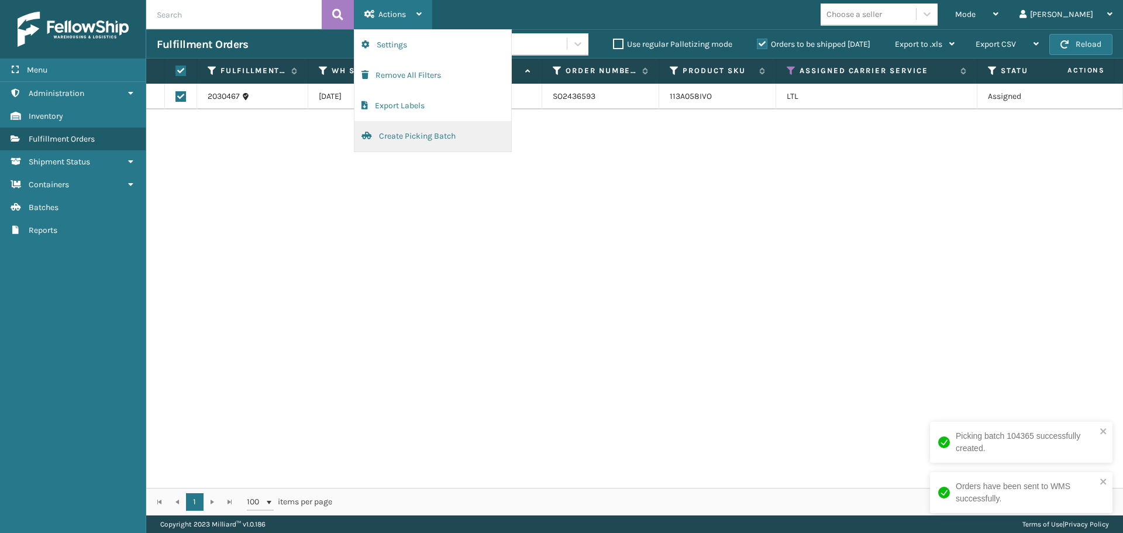
click at [414, 129] on button "Create Picking Batch" at bounding box center [432, 136] width 157 height 30
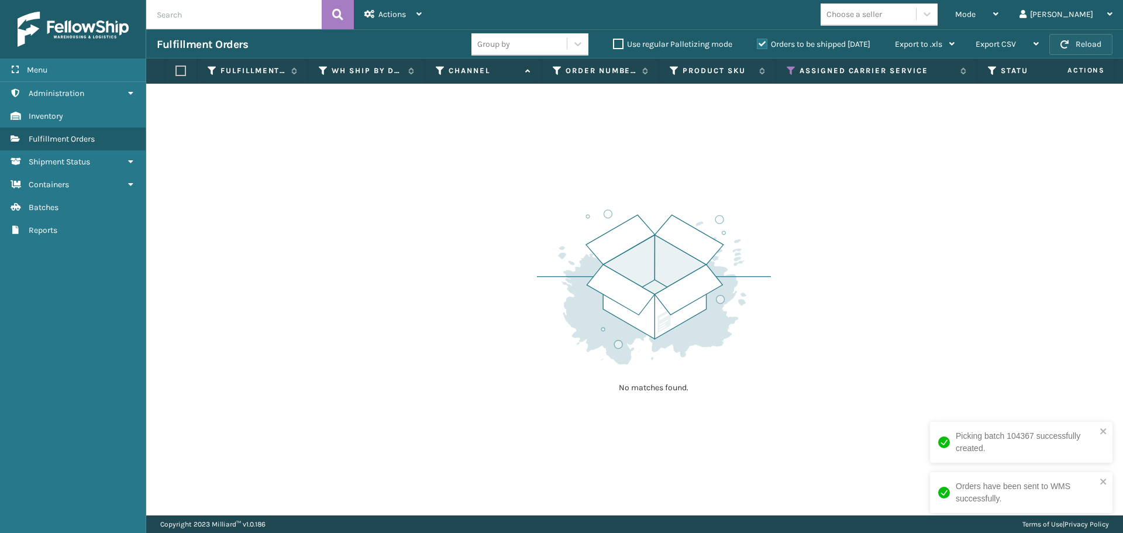
click at [1082, 42] on button "Reload" at bounding box center [1080, 44] width 63 height 21
